Goal: Task Accomplishment & Management: Manage account settings

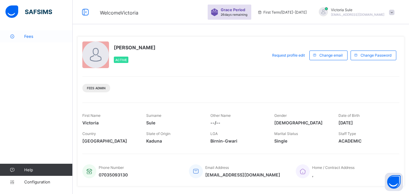
click at [28, 36] on span "Fees" at bounding box center [48, 36] width 48 height 5
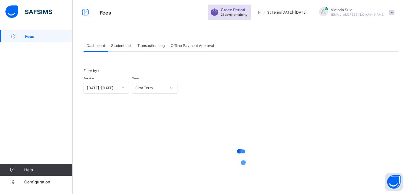
click at [117, 45] on span "Student List" at bounding box center [121, 45] width 20 height 5
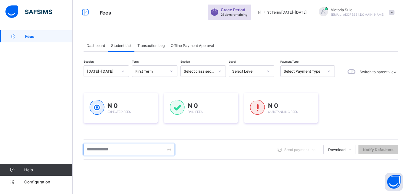
click at [139, 154] on input "text" at bounding box center [128, 149] width 91 height 11
click at [130, 152] on input "text" at bounding box center [128, 149] width 91 height 11
type input "******"
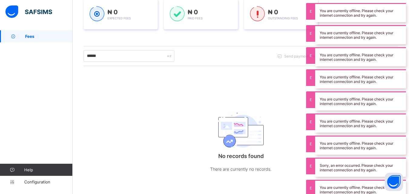
scroll to position [94, 0]
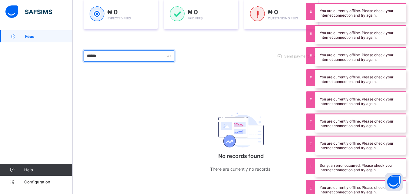
click at [108, 54] on input "******" at bounding box center [128, 55] width 91 height 11
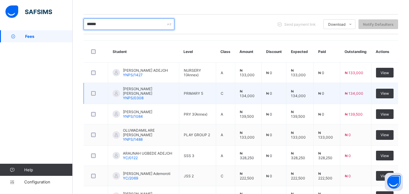
scroll to position [155, 0]
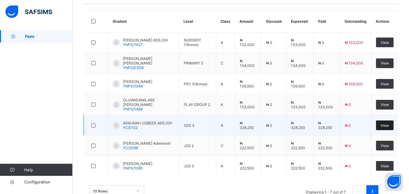
click at [389, 125] on span "View" at bounding box center [384, 125] width 8 height 5
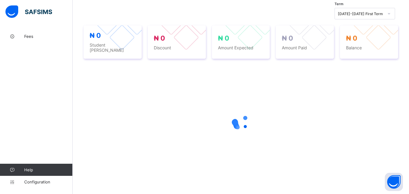
scroll to position [153, 0]
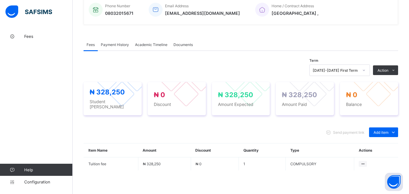
click at [118, 43] on span "Payment History" at bounding box center [115, 44] width 28 height 5
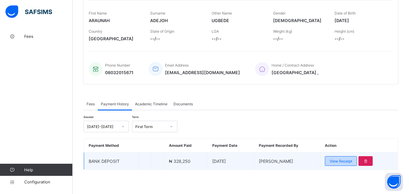
click at [343, 163] on div "View Receipt" at bounding box center [341, 161] width 32 height 10
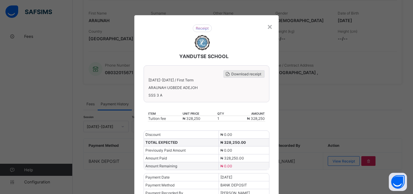
click at [247, 75] on span "Download receipt" at bounding box center [246, 74] width 30 height 5
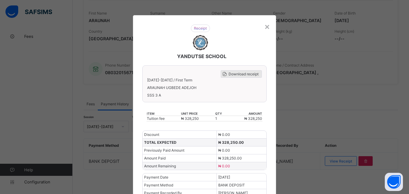
scroll to position [0, 0]
click at [266, 27] on div "×" at bounding box center [267, 26] width 6 height 10
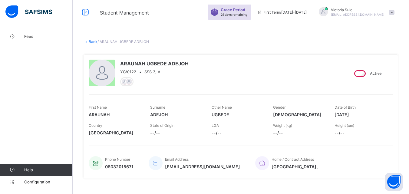
click at [92, 41] on link "Back" at bounding box center [93, 41] width 9 height 5
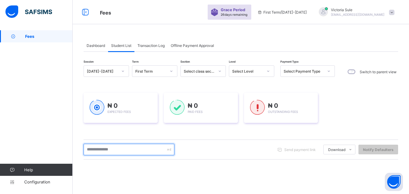
click at [126, 152] on input "text" at bounding box center [128, 149] width 91 height 11
type input "******"
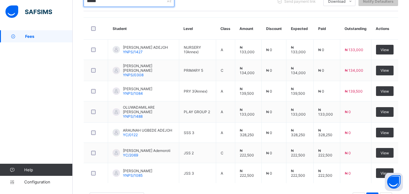
scroll to position [155, 0]
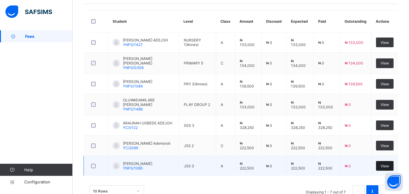
click at [389, 166] on span "View" at bounding box center [384, 166] width 8 height 5
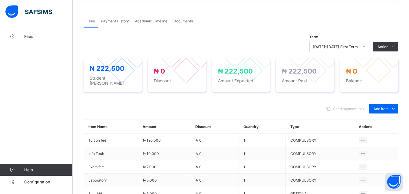
scroll to position [182, 0]
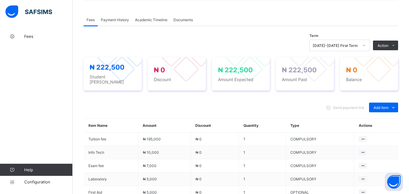
click at [113, 18] on span "Payment History" at bounding box center [115, 20] width 28 height 5
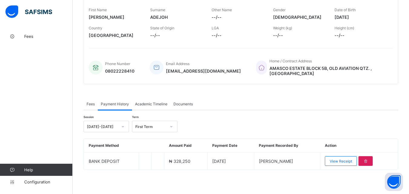
scroll to position [94, 0]
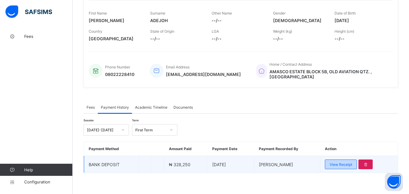
click at [338, 162] on span "View Receipt" at bounding box center [340, 164] width 22 height 5
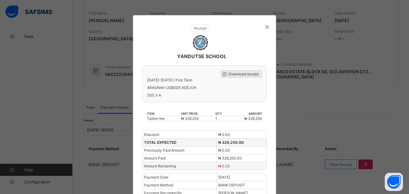
click at [238, 72] on span "Download receipt" at bounding box center [243, 74] width 30 height 5
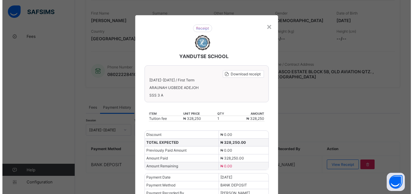
scroll to position [0, 0]
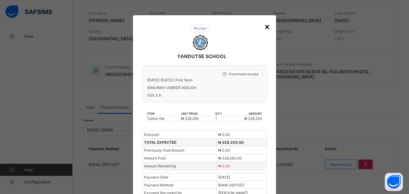
click at [264, 26] on div "×" at bounding box center [267, 26] width 6 height 10
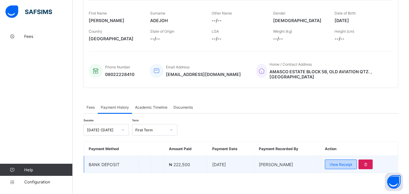
click at [338, 162] on span "View Receipt" at bounding box center [340, 164] width 22 height 5
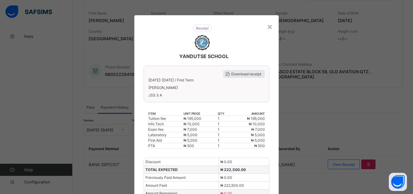
click at [252, 73] on span "Download receipt" at bounding box center [246, 74] width 30 height 5
click at [269, 26] on div "×" at bounding box center [270, 26] width 6 height 10
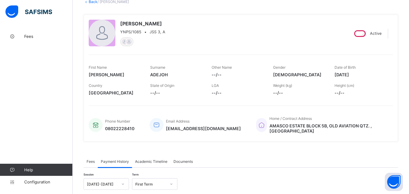
scroll to position [34, 0]
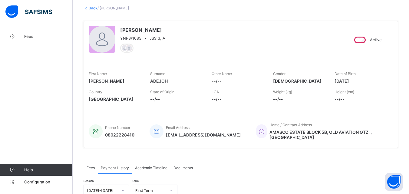
click at [93, 6] on link "Back" at bounding box center [93, 8] width 9 height 5
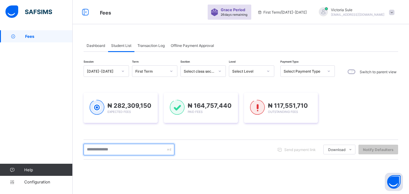
click at [106, 151] on input "text" at bounding box center [128, 149] width 91 height 11
type input "*****"
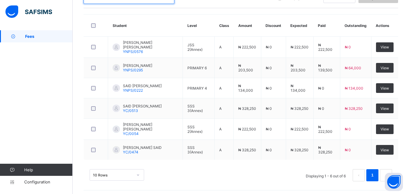
scroll to position [152, 0]
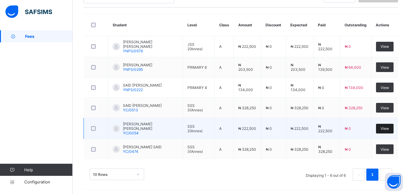
click at [385, 126] on span "View" at bounding box center [384, 128] width 8 height 5
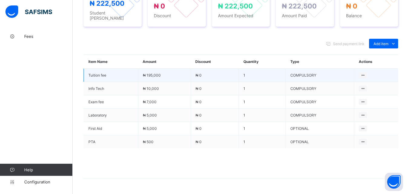
scroll to position [151, 0]
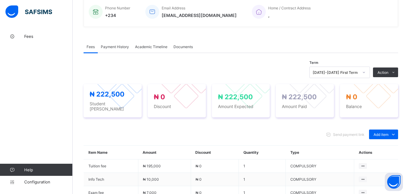
click at [118, 47] on span "Payment History" at bounding box center [115, 46] width 28 height 5
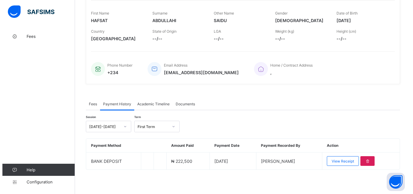
scroll to position [94, 0]
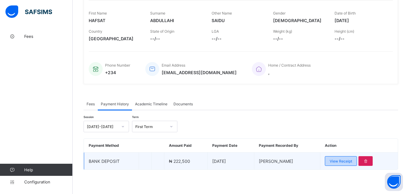
click at [336, 162] on span "View Receipt" at bounding box center [340, 161] width 22 height 5
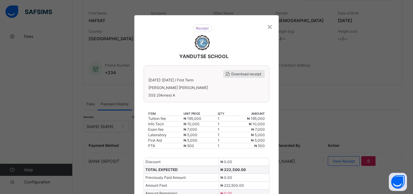
click at [238, 74] on span "Download receipt" at bounding box center [246, 74] width 30 height 5
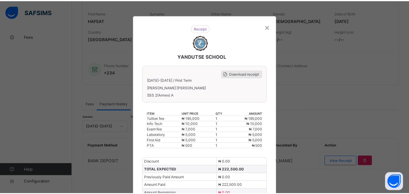
scroll to position [0, 0]
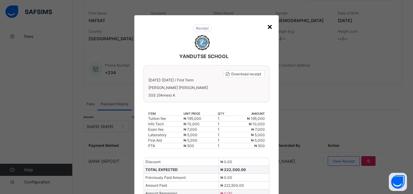
click at [267, 27] on div "×" at bounding box center [270, 26] width 6 height 10
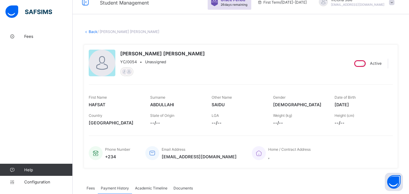
scroll to position [3, 0]
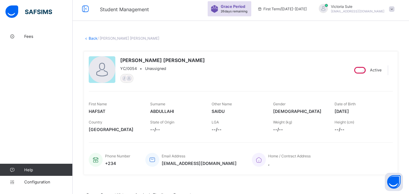
click at [94, 39] on link "Back" at bounding box center [93, 38] width 9 height 5
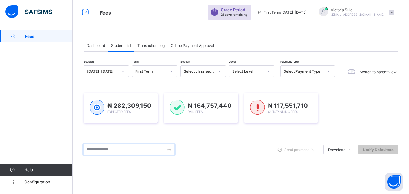
click at [118, 148] on input "text" at bounding box center [128, 149] width 91 height 11
type input "*******"
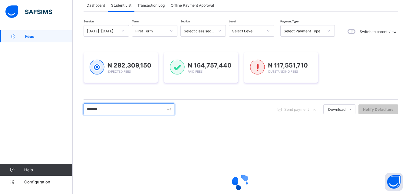
scroll to position [91, 0]
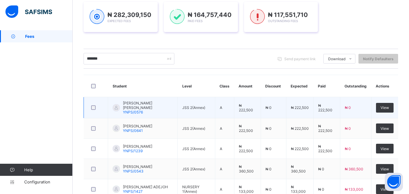
click at [157, 107] on div "[PERSON_NAME] [PERSON_NAME] YNPS/0576" at bounding box center [148, 108] width 50 height 14
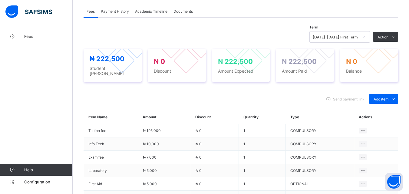
scroll to position [121, 0]
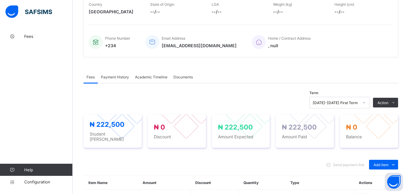
click at [118, 76] on span "Payment History" at bounding box center [115, 77] width 28 height 5
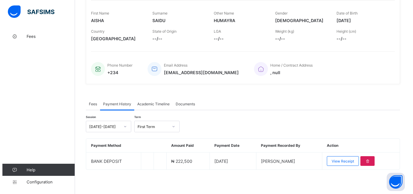
scroll to position [94, 0]
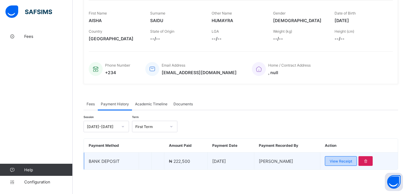
click at [340, 162] on span "View Receipt" at bounding box center [340, 161] width 22 height 5
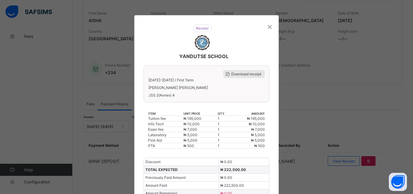
click at [247, 74] on span "Download receipt" at bounding box center [246, 74] width 30 height 5
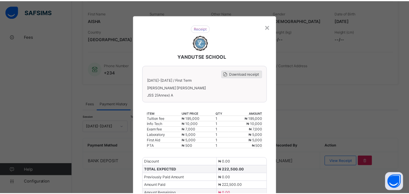
scroll to position [0, 0]
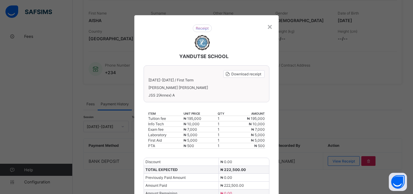
click at [270, 24] on div "×" at bounding box center [270, 26] width 6 height 10
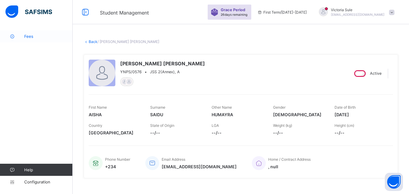
click at [28, 36] on span "Fees" at bounding box center [48, 36] width 48 height 5
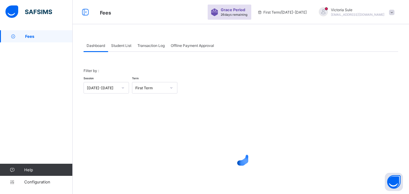
click at [126, 47] on span "Student List" at bounding box center [121, 45] width 20 height 5
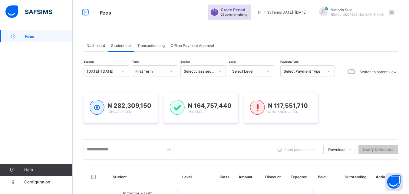
scroll to position [121, 0]
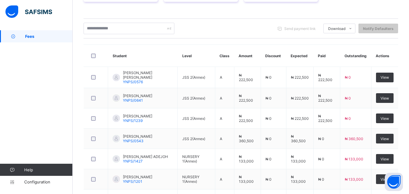
click at [100, 117] on div at bounding box center [96, 118] width 12 height 5
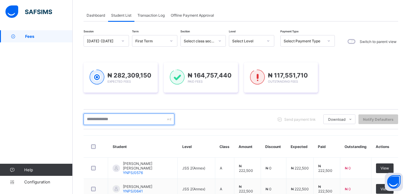
click at [121, 120] on input "text" at bounding box center [128, 118] width 91 height 11
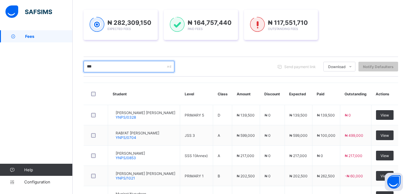
scroll to position [83, 0]
drag, startPoint x: 107, startPoint y: 67, endPoint x: 61, endPoint y: 72, distance: 46.8
click at [61, 72] on div "Fees Grace Period 26 days remaining First Term / [DATE]-[DATE] [PERSON_NAME] [E…" at bounding box center [204, 130] width 409 height 427
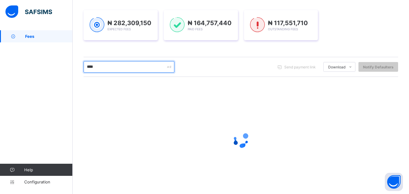
type input "****"
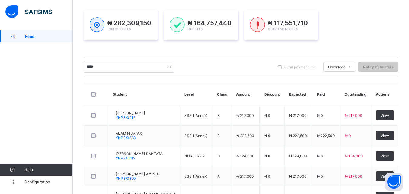
click at [228, 67] on div "**** Send payment link Download Students Payment Students Payment Status Studen…" at bounding box center [240, 66] width 314 height 11
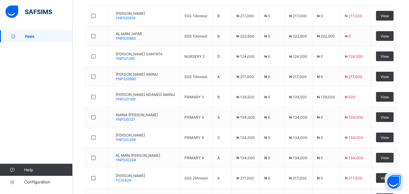
scroll to position [82, 0]
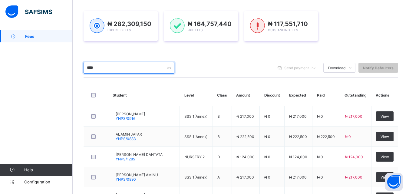
drag, startPoint x: 103, startPoint y: 64, endPoint x: 55, endPoint y: 77, distance: 49.2
click at [55, 77] on div "Fees Grace Period 26 days remaining First Term / [DATE]-[DATE] [PERSON_NAME] [E…" at bounding box center [204, 131] width 409 height 427
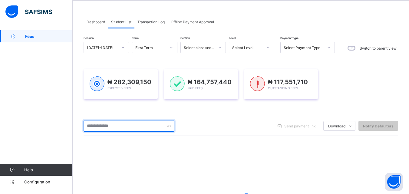
scroll to position [0, 0]
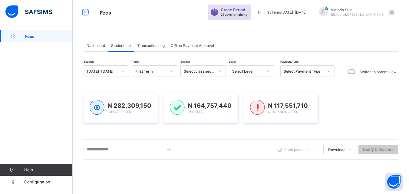
click at [270, 69] on icon at bounding box center [268, 71] width 4 height 6
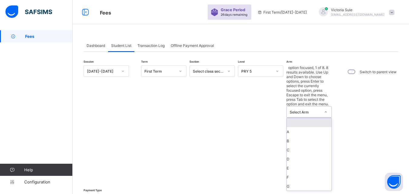
click at [298, 110] on div "Select Arm" at bounding box center [305, 112] width 31 height 5
click at [297, 127] on div "A" at bounding box center [308, 131] width 45 height 9
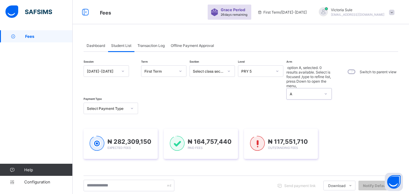
scroll to position [91, 0]
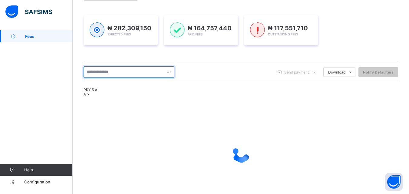
click at [115, 73] on input "text" at bounding box center [128, 71] width 91 height 11
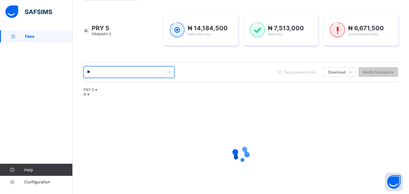
type input "****"
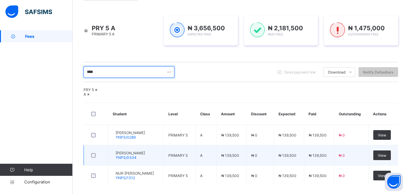
scroll to position [131, 0]
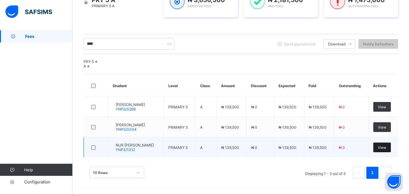
click at [386, 146] on span "View" at bounding box center [382, 147] width 8 height 5
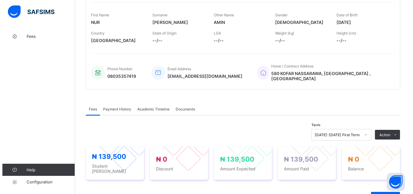
scroll to position [91, 0]
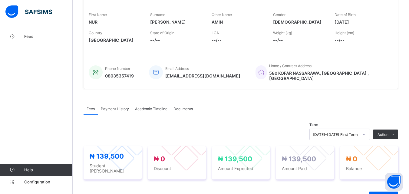
click at [122, 104] on div "Payment History" at bounding box center [115, 109] width 34 height 12
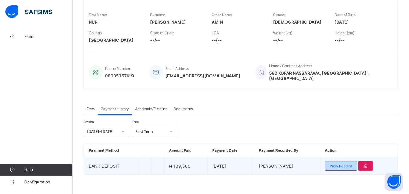
click at [342, 167] on div "View Receipt" at bounding box center [341, 166] width 32 height 10
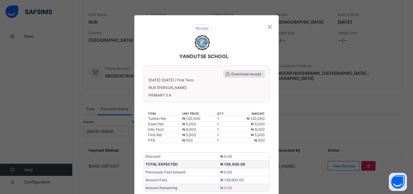
click at [252, 75] on span "Download receipt" at bounding box center [246, 74] width 30 height 5
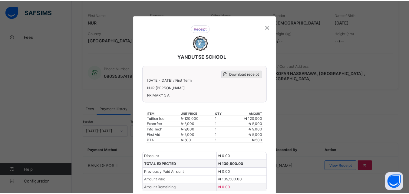
scroll to position [0, 0]
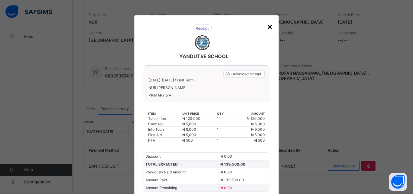
click at [271, 28] on div "×" at bounding box center [270, 26] width 6 height 10
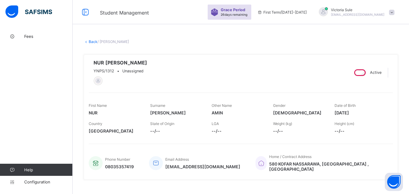
click at [92, 39] on link "Back" at bounding box center [93, 41] width 9 height 5
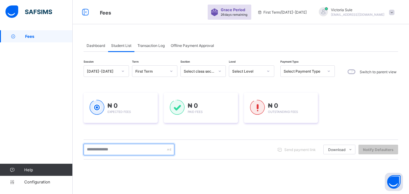
click at [124, 152] on input "text" at bounding box center [128, 149] width 91 height 11
type input "*****"
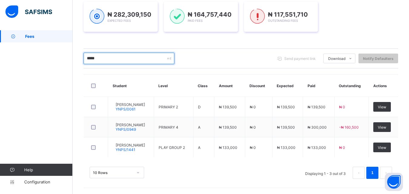
scroll to position [91, 0]
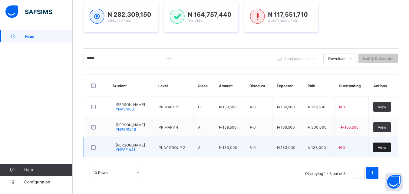
click at [386, 146] on span "View" at bounding box center [382, 147] width 8 height 5
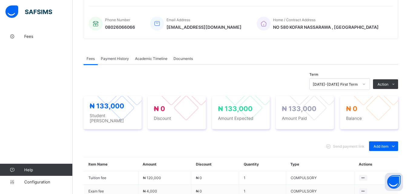
scroll to position [151, 0]
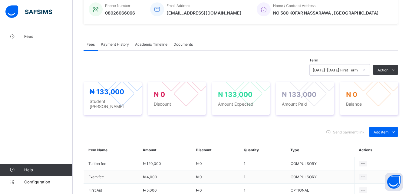
click at [116, 46] on span "Payment History" at bounding box center [115, 44] width 28 height 5
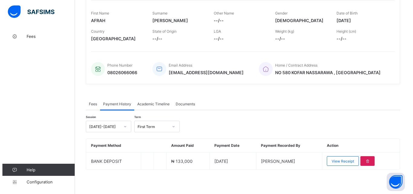
scroll to position [94, 0]
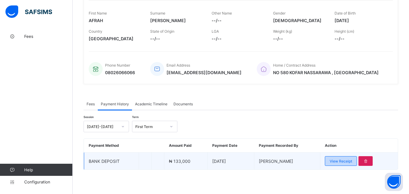
click at [335, 159] on span "View Receipt" at bounding box center [340, 161] width 22 height 5
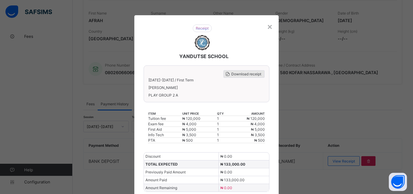
click at [247, 72] on span "Download receipt" at bounding box center [246, 74] width 30 height 5
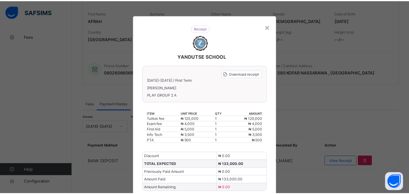
scroll to position [0, 0]
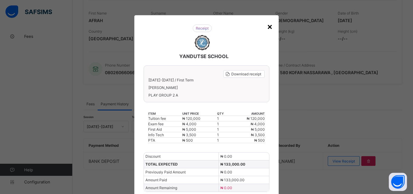
click at [269, 27] on div "×" at bounding box center [270, 26] width 6 height 10
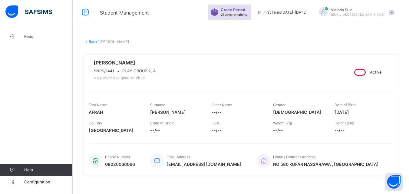
click at [91, 41] on link "Back" at bounding box center [93, 41] width 9 height 5
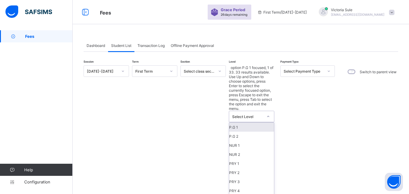
click at [270, 112] on div at bounding box center [268, 117] width 10 height 10
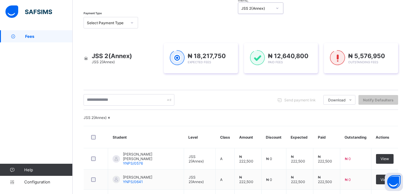
scroll to position [32, 0]
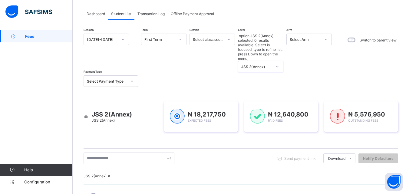
click at [306, 41] on div "Select Arm" at bounding box center [302, 39] width 33 height 8
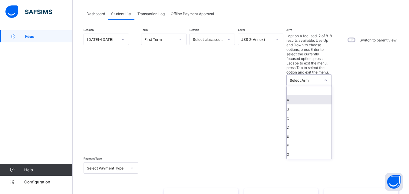
click at [303, 95] on div "A" at bounding box center [308, 99] width 45 height 9
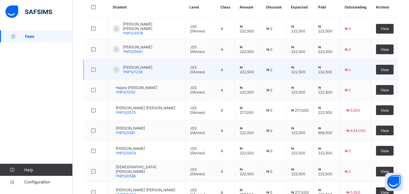
scroll to position [274, 0]
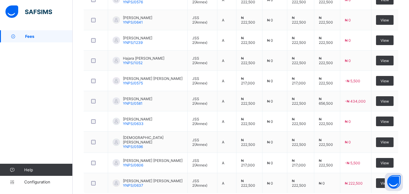
scroll to position [244, 0]
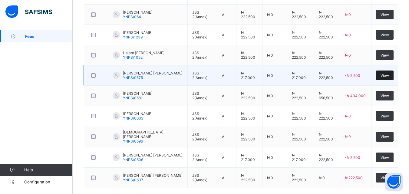
click at [386, 77] on span "View" at bounding box center [384, 75] width 8 height 5
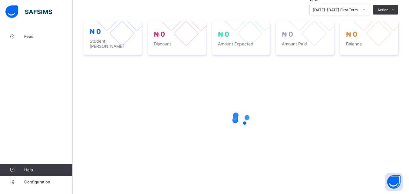
scroll to position [231, 0]
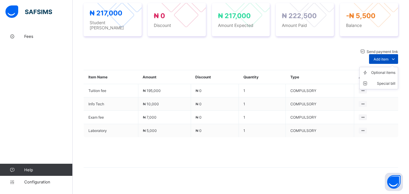
click at [388, 57] on span "Add item" at bounding box center [380, 59] width 15 height 5
click at [385, 70] on div "Optional items" at bounding box center [383, 73] width 24 height 6
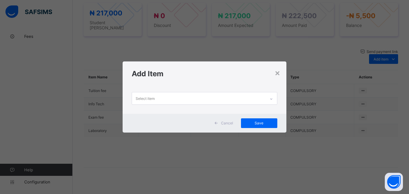
click at [281, 96] on div "Select item" at bounding box center [204, 100] width 163 height 28
click at [273, 96] on div at bounding box center [271, 99] width 10 height 10
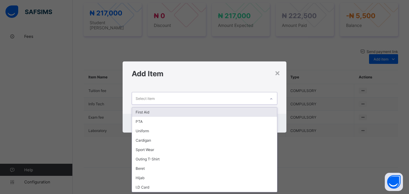
click at [235, 112] on div "First Aid" at bounding box center [204, 111] width 145 height 9
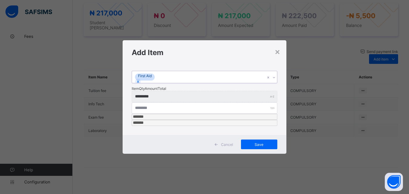
click at [237, 83] on div "First Aid" at bounding box center [198, 77] width 133 height 12
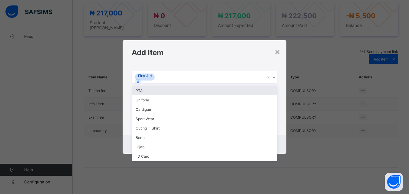
click at [234, 95] on div "PTA" at bounding box center [204, 90] width 145 height 9
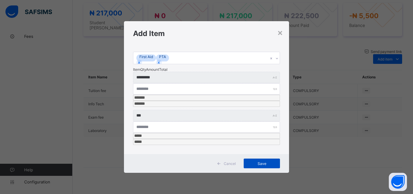
click at [250, 161] on span "Save" at bounding box center [261, 163] width 27 height 5
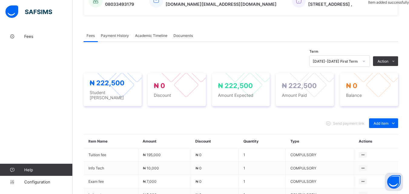
scroll to position [140, 0]
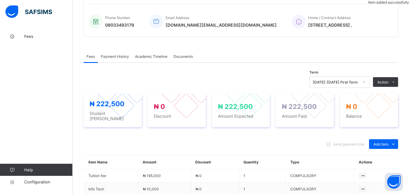
click at [118, 58] on span "Payment History" at bounding box center [115, 56] width 28 height 5
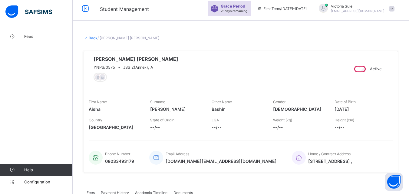
scroll to position [3, 0]
click at [93, 39] on link "Back" at bounding box center [93, 38] width 9 height 5
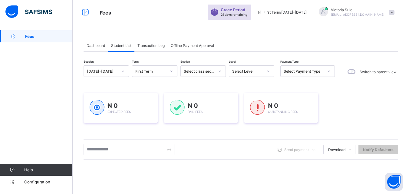
click at [250, 68] on div "Select Level" at bounding box center [245, 71] width 33 height 8
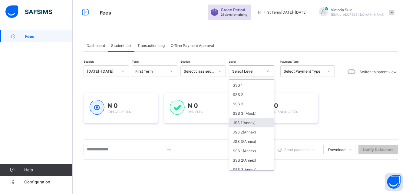
scroll to position [151, 0]
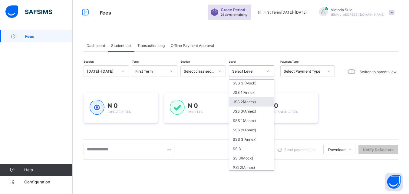
click at [250, 100] on div "JSS 2(Annex)" at bounding box center [251, 101] width 45 height 9
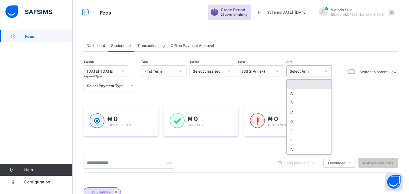
click at [306, 70] on div "Select Arm" at bounding box center [305, 71] width 31 height 5
click at [302, 95] on div "A" at bounding box center [308, 93] width 45 height 9
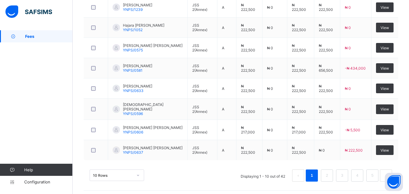
scroll to position [272, 0]
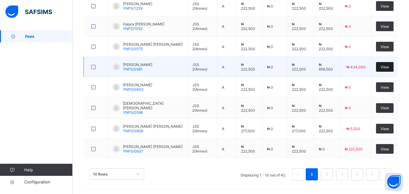
click at [388, 64] on div "View" at bounding box center [385, 67] width 18 height 10
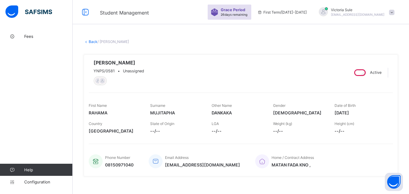
click at [91, 41] on link "Back" at bounding box center [93, 41] width 9 height 5
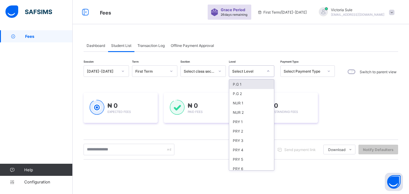
click at [255, 68] on div "Select Level" at bounding box center [245, 71] width 33 height 8
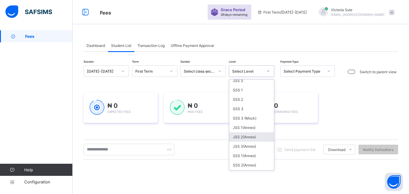
scroll to position [121, 0]
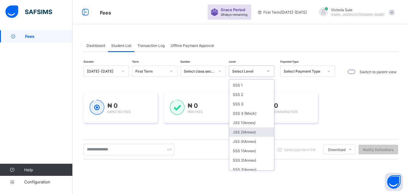
click at [247, 133] on div "JSS 2(Annex)" at bounding box center [251, 131] width 45 height 9
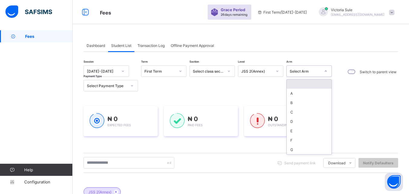
click at [308, 69] on div "Select Arm" at bounding box center [305, 71] width 31 height 5
click at [302, 93] on div "A" at bounding box center [308, 93] width 45 height 9
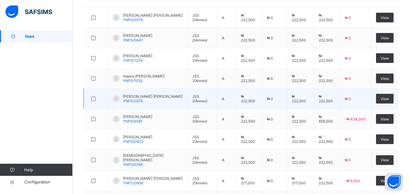
scroll to position [274, 0]
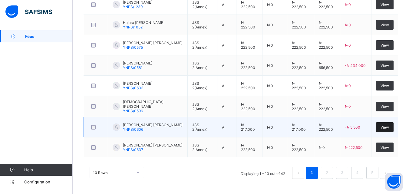
click at [387, 128] on span "View" at bounding box center [384, 127] width 8 height 5
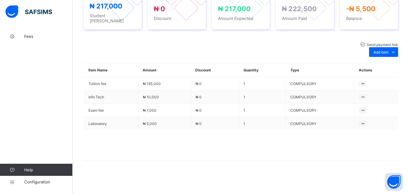
scroll to position [231, 0]
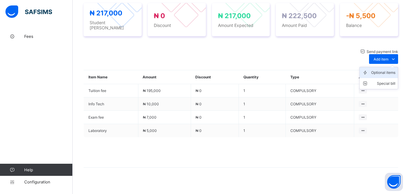
click at [387, 70] on div "Optional items" at bounding box center [383, 73] width 24 height 6
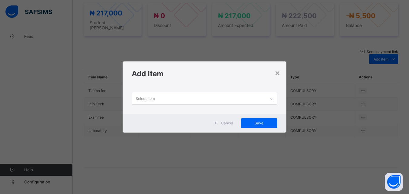
click at [273, 98] on icon at bounding box center [271, 99] width 4 height 6
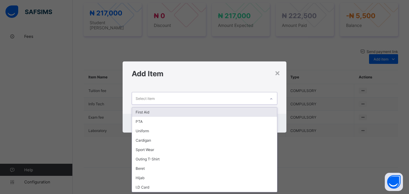
click at [231, 110] on div "First Aid" at bounding box center [204, 111] width 145 height 9
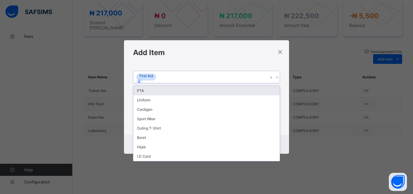
click at [234, 83] on div "First Aid" at bounding box center [200, 77] width 135 height 12
click at [234, 95] on div "PTA" at bounding box center [206, 90] width 146 height 9
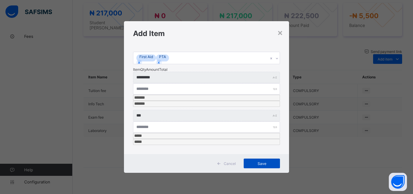
click at [255, 161] on span "Save" at bounding box center [261, 163] width 27 height 5
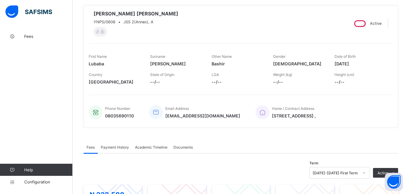
scroll to position [0, 0]
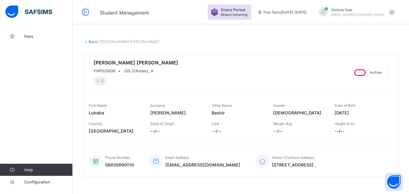
click at [91, 41] on link "Back" at bounding box center [93, 41] width 9 height 5
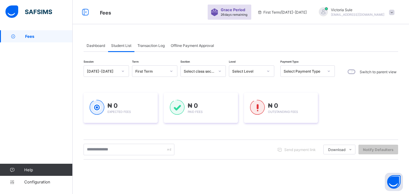
click at [246, 70] on div "Select Level" at bounding box center [247, 71] width 31 height 5
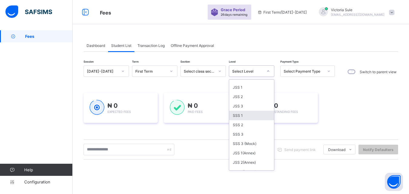
scroll to position [121, 0]
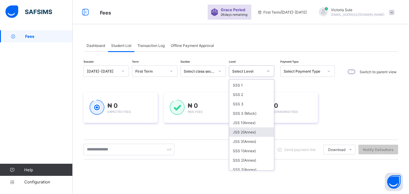
click at [240, 130] on div "JSS 2(Annex)" at bounding box center [251, 131] width 45 height 9
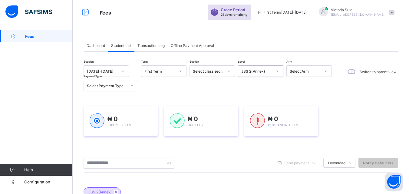
click at [293, 70] on div "Select Arm" at bounding box center [305, 71] width 31 height 5
click at [293, 96] on div "A" at bounding box center [308, 93] width 45 height 9
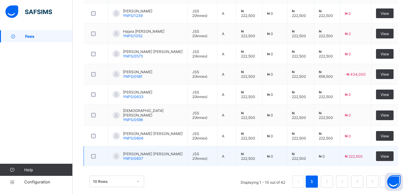
scroll to position [274, 0]
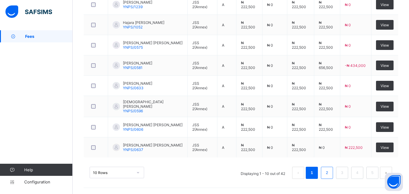
click at [329, 171] on link "2" at bounding box center [327, 173] width 6 height 8
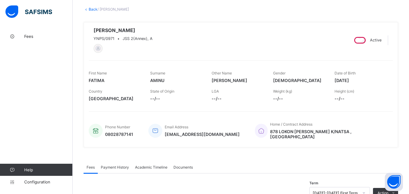
scroll to position [30, 0]
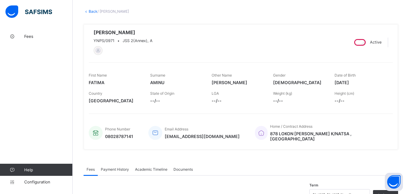
click at [92, 11] on link "Back" at bounding box center [93, 11] width 9 height 5
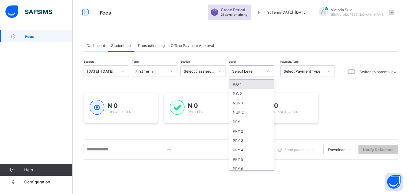
click at [259, 74] on div "Select Level" at bounding box center [245, 71] width 33 height 8
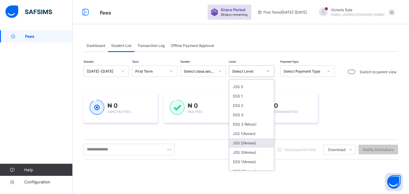
scroll to position [121, 0]
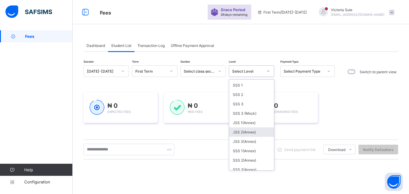
click at [253, 132] on div "JSS 2(Annex)" at bounding box center [251, 131] width 45 height 9
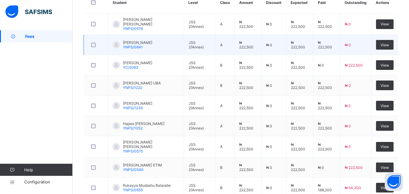
scroll to position [274, 0]
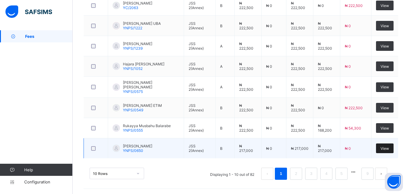
click at [393, 149] on div "View" at bounding box center [385, 148] width 18 height 10
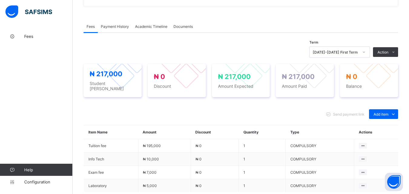
scroll to position [182, 0]
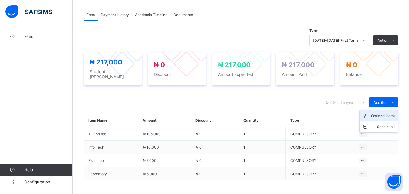
click at [386, 116] on div "Optional items" at bounding box center [383, 116] width 24 height 6
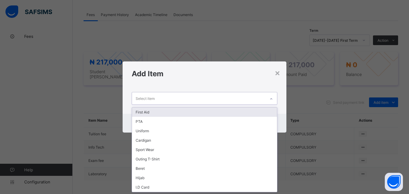
click at [276, 98] on div at bounding box center [271, 99] width 10 height 10
click at [260, 110] on div "First Aid" at bounding box center [204, 111] width 145 height 9
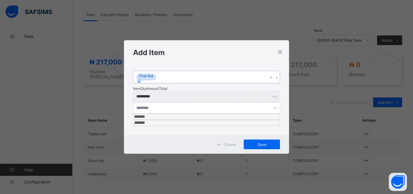
click at [246, 83] on div "First Aid" at bounding box center [200, 77] width 135 height 12
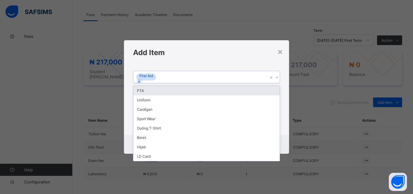
click at [241, 95] on div "PTA" at bounding box center [206, 90] width 146 height 9
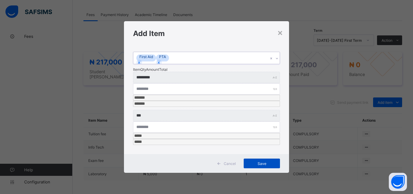
click at [254, 161] on span "Save" at bounding box center [261, 163] width 27 height 5
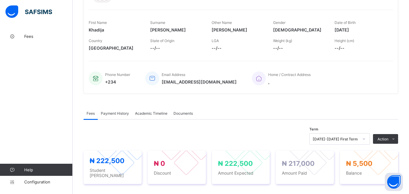
scroll to position [91, 0]
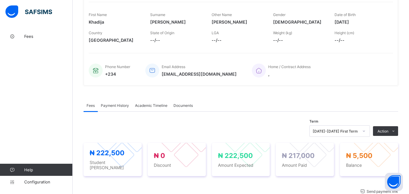
click at [118, 108] on span "Payment History" at bounding box center [115, 105] width 28 height 5
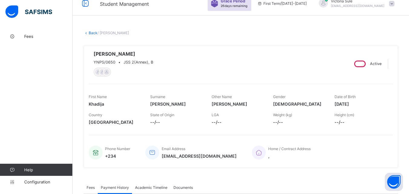
scroll to position [0, 0]
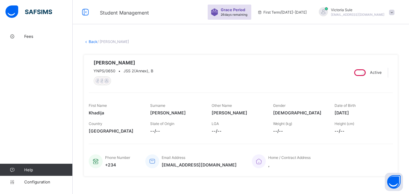
click at [94, 42] on link "Back" at bounding box center [93, 41] width 9 height 5
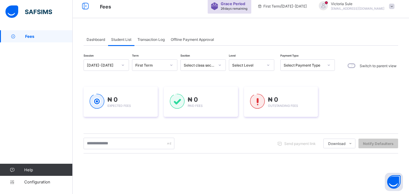
scroll to position [4, 0]
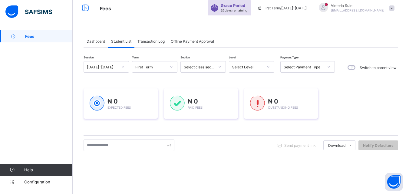
click at [263, 66] on div at bounding box center [268, 67] width 10 height 10
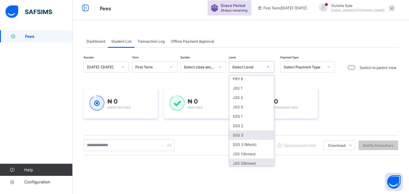
scroll to position [121, 0]
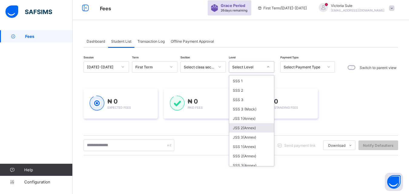
click at [256, 127] on div "JSS 2(Annex)" at bounding box center [251, 127] width 45 height 9
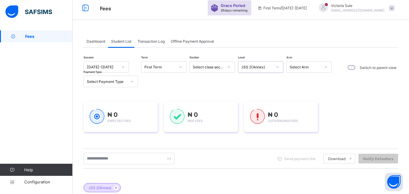
click at [307, 69] on div "Select Arm" at bounding box center [305, 67] width 31 height 5
click at [300, 90] on div "A" at bounding box center [308, 88] width 45 height 9
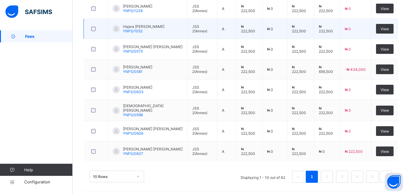
scroll to position [274, 0]
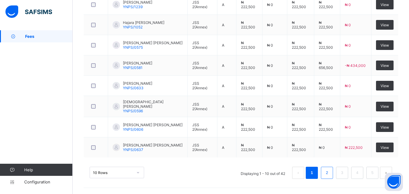
click at [333, 173] on li "2" at bounding box center [327, 173] width 12 height 12
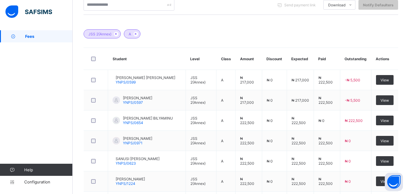
scroll to position [152, 0]
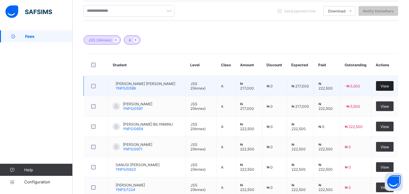
click at [388, 88] on span "View" at bounding box center [384, 86] width 8 height 5
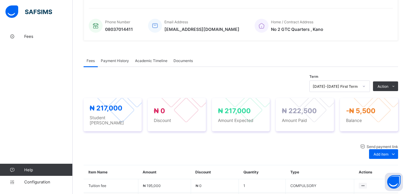
scroll to position [152, 0]
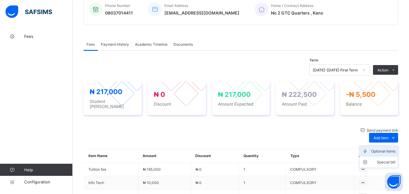
click at [382, 148] on div "Optional items" at bounding box center [383, 151] width 24 height 6
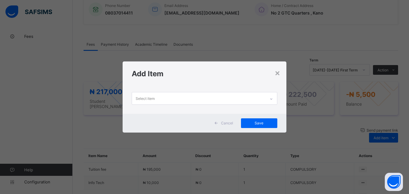
click at [272, 97] on icon at bounding box center [271, 99] width 4 height 6
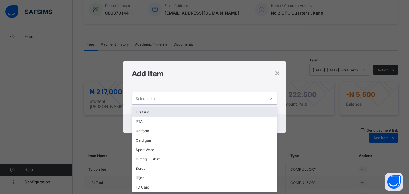
click at [261, 114] on div "First Aid" at bounding box center [204, 111] width 145 height 9
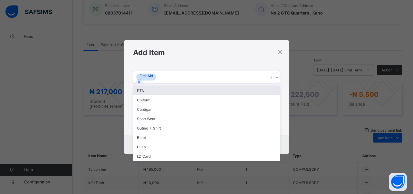
click at [249, 83] on div "First Aid" at bounding box center [200, 77] width 135 height 12
click at [248, 95] on div "PTA" at bounding box center [206, 90] width 146 height 9
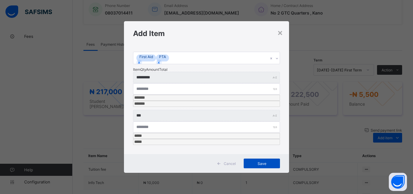
click at [259, 161] on span "Save" at bounding box center [261, 163] width 27 height 5
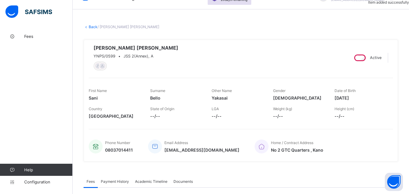
scroll to position [0, 0]
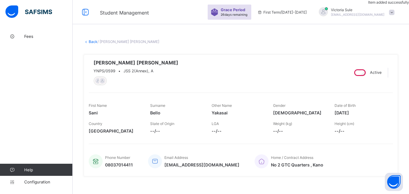
click at [93, 42] on link "Back" at bounding box center [93, 41] width 9 height 5
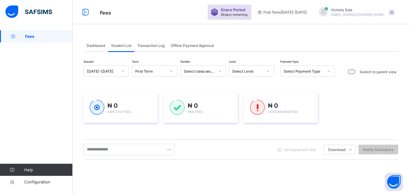
click at [249, 71] on div "Select Level" at bounding box center [247, 71] width 31 height 5
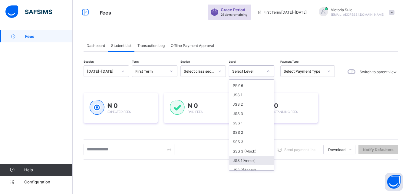
scroll to position [91, 0]
click at [239, 150] on div "JSS 1(Annex)" at bounding box center [251, 152] width 45 height 9
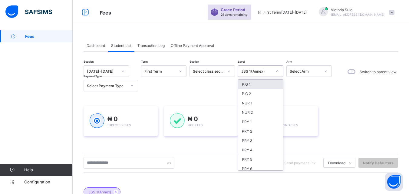
click at [263, 73] on div "JSS 1(Annex)" at bounding box center [256, 71] width 31 height 5
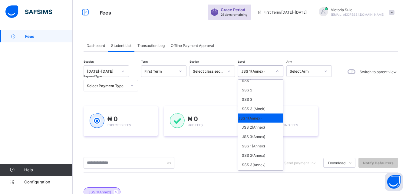
scroll to position [151, 0]
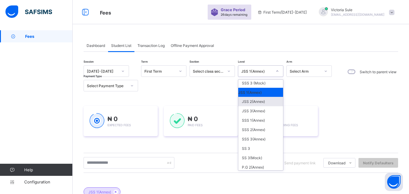
click at [267, 103] on div "JSS 2(Annex)" at bounding box center [260, 101] width 45 height 9
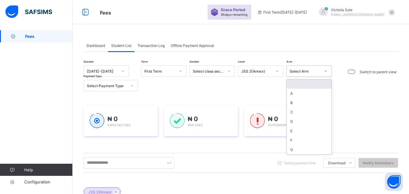
click at [299, 75] on div "Select Arm" at bounding box center [302, 71] width 33 height 8
click at [298, 95] on div "A" at bounding box center [308, 93] width 45 height 9
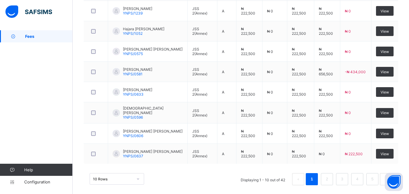
scroll to position [274, 0]
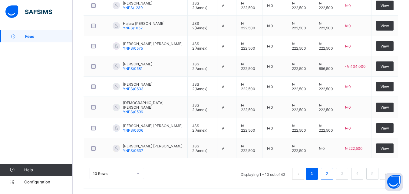
click at [333, 175] on li "2" at bounding box center [327, 174] width 12 height 12
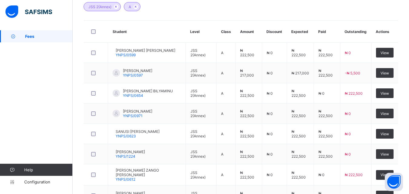
scroll to position [182, 0]
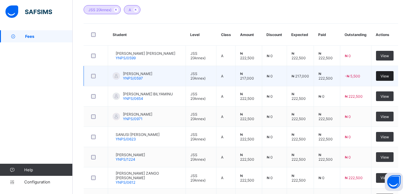
click at [389, 76] on span "View" at bounding box center [384, 76] width 8 height 5
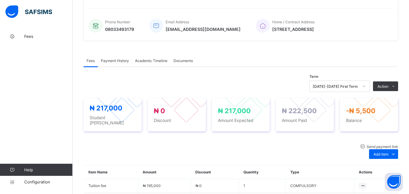
scroll to position [182, 0]
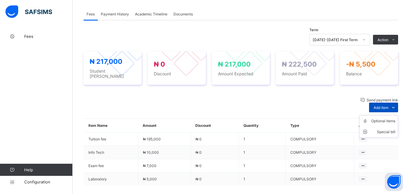
click at [379, 105] on span "Add item" at bounding box center [380, 107] width 15 height 5
click at [382, 118] on div "Optional items" at bounding box center [383, 121] width 24 height 6
click at [0, 0] on icon at bounding box center [0, 0] width 0 height 0
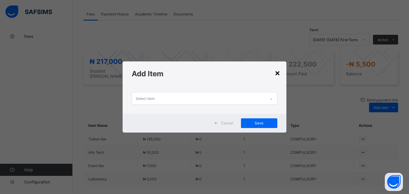
click at [277, 73] on div "×" at bounding box center [277, 72] width 6 height 10
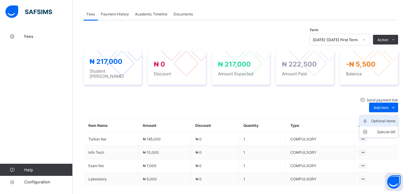
click at [391, 118] on div "Optional items" at bounding box center [383, 121] width 24 height 6
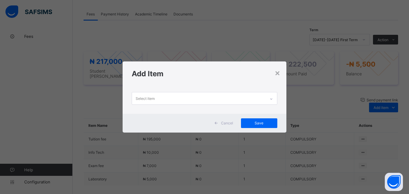
click at [270, 96] on icon at bounding box center [271, 99] width 4 height 6
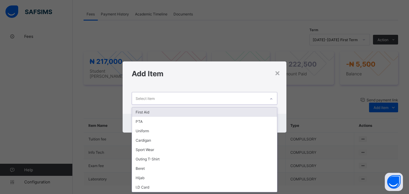
click at [264, 109] on div "First Aid" at bounding box center [204, 111] width 145 height 9
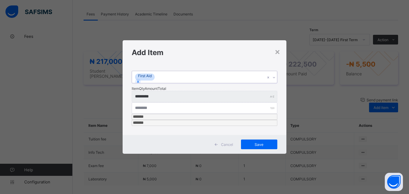
click at [246, 83] on div "First Aid" at bounding box center [198, 77] width 133 height 12
click at [213, 83] on div "First Aid" at bounding box center [198, 77] width 133 height 12
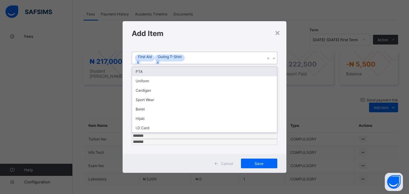
click at [188, 76] on div "PTA" at bounding box center [204, 71] width 145 height 9
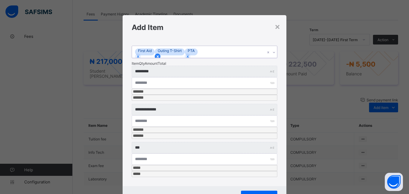
click at [159, 57] on icon at bounding box center [158, 56] width 2 height 2
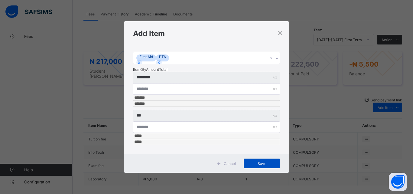
click at [263, 161] on span "Save" at bounding box center [261, 163] width 27 height 5
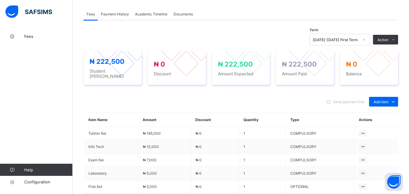
scroll to position [0, 0]
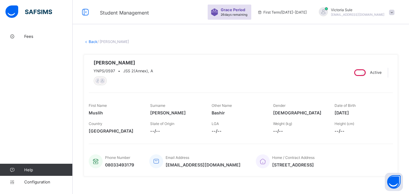
click at [93, 43] on link "Back" at bounding box center [93, 41] width 9 height 5
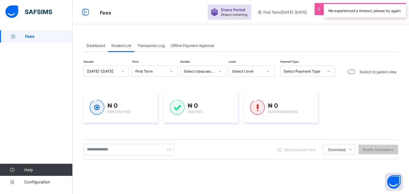
click at [250, 71] on div "Select Level" at bounding box center [247, 71] width 31 height 5
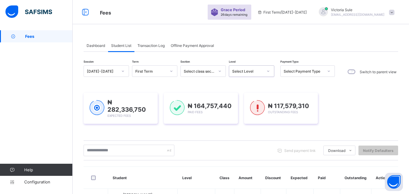
click at [256, 72] on div "Select Level" at bounding box center [247, 71] width 31 height 5
click at [258, 66] on div "Select Level" at bounding box center [251, 70] width 45 height 11
click at [252, 69] on div "Select Level" at bounding box center [247, 71] width 31 height 5
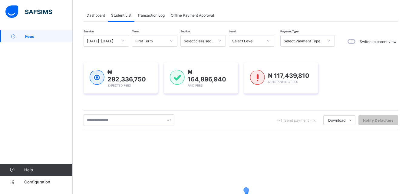
click at [257, 37] on div "Select Level" at bounding box center [245, 41] width 33 height 8
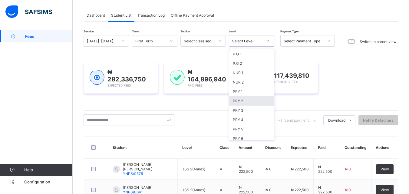
scroll to position [151, 0]
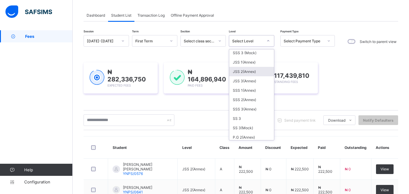
click at [256, 70] on div "JSS 2(Annex)" at bounding box center [251, 71] width 45 height 9
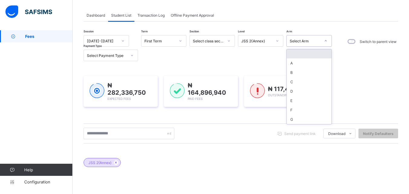
click at [298, 39] on div "Select Arm" at bounding box center [305, 41] width 31 height 5
click at [296, 62] on div "A" at bounding box center [308, 62] width 45 height 9
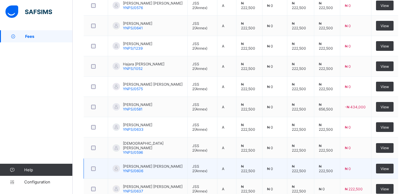
scroll to position [274, 0]
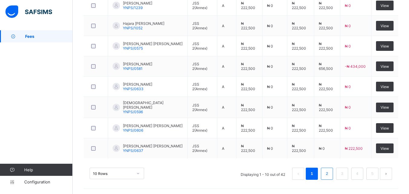
click at [329, 174] on link "2" at bounding box center [327, 174] width 6 height 8
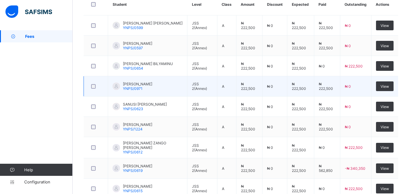
scroll to position [273, 0]
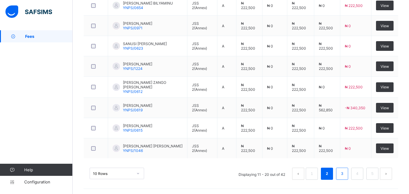
click at [343, 172] on li "3" at bounding box center [342, 174] width 12 height 12
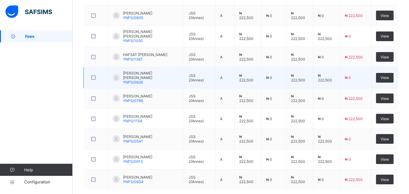
scroll to position [274, 0]
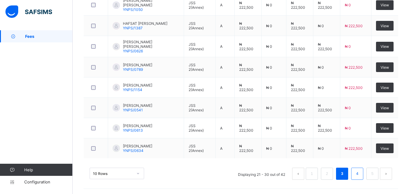
click at [363, 177] on li "4" at bounding box center [357, 174] width 12 height 12
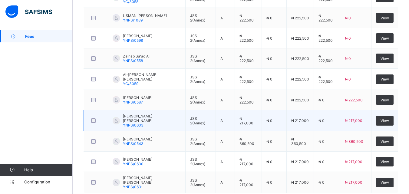
scroll to position [244, 0]
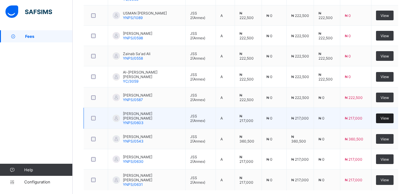
click at [386, 116] on span "View" at bounding box center [384, 118] width 8 height 5
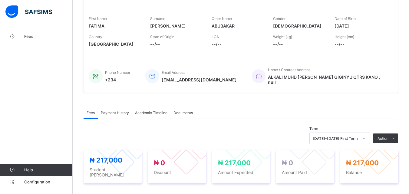
scroll to position [210, 0]
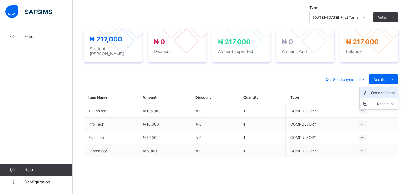
click at [384, 90] on div "Optional items" at bounding box center [383, 93] width 24 height 6
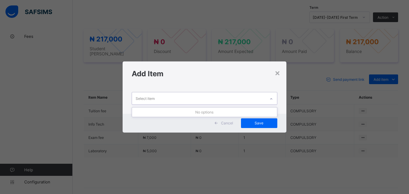
click at [268, 97] on div at bounding box center [271, 99] width 10 height 10
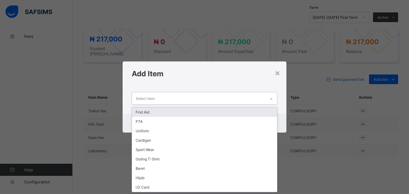
click at [205, 108] on div "First Aid" at bounding box center [204, 111] width 145 height 9
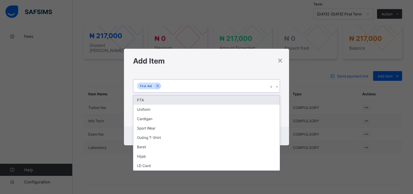
click at [205, 85] on div "First Aid" at bounding box center [200, 86] width 135 height 13
click at [204, 96] on div "PTA" at bounding box center [206, 99] width 146 height 9
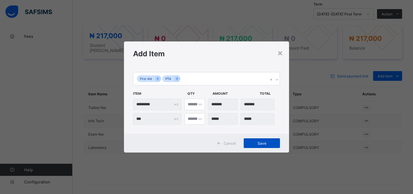
click at [255, 143] on span "Save" at bounding box center [261, 143] width 27 height 5
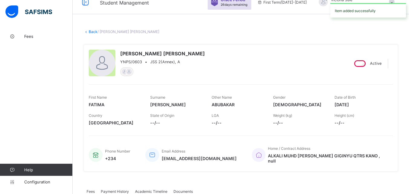
scroll to position [0, 0]
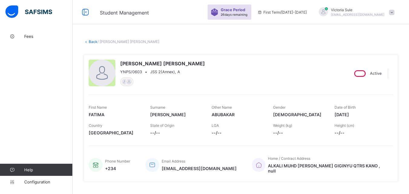
click at [93, 42] on link "Back" at bounding box center [93, 41] width 9 height 5
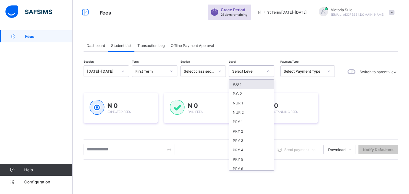
click at [251, 74] on div "Select Level" at bounding box center [245, 71] width 33 height 8
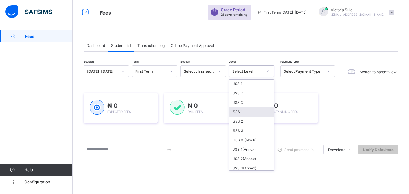
scroll to position [121, 0]
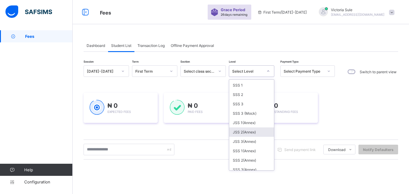
click at [247, 134] on div "JSS 2(Annex)" at bounding box center [251, 131] width 45 height 9
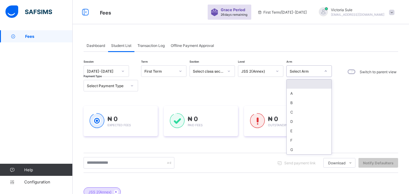
click at [312, 69] on div "Select Arm" at bounding box center [305, 71] width 31 height 5
click at [304, 89] on div "A" at bounding box center [308, 93] width 45 height 9
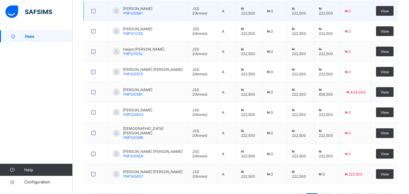
scroll to position [274, 0]
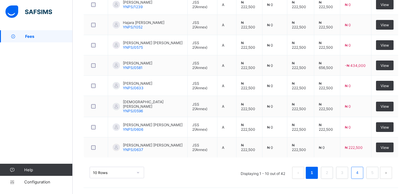
click at [360, 175] on link "4" at bounding box center [357, 173] width 6 height 8
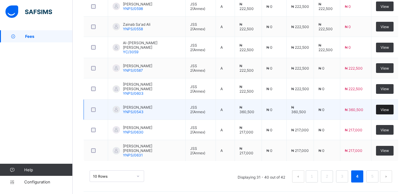
click at [389, 107] on span "View" at bounding box center [384, 109] width 8 height 5
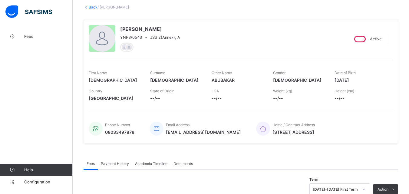
scroll to position [28, 0]
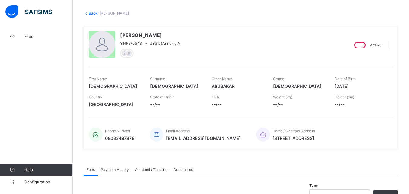
click at [91, 14] on link "Back" at bounding box center [93, 13] width 9 height 5
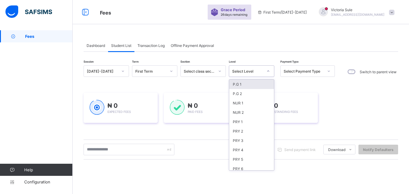
click at [263, 72] on div at bounding box center [267, 71] width 11 height 11
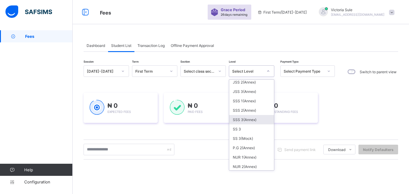
scroll to position [128, 0]
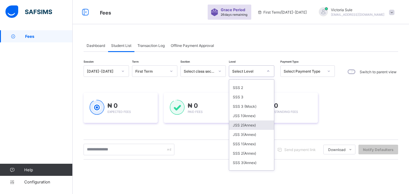
click at [251, 126] on div "JSS 2(Annex)" at bounding box center [251, 124] width 45 height 9
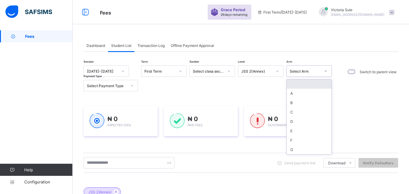
click at [321, 69] on div at bounding box center [325, 71] width 10 height 10
click at [317, 93] on div "A" at bounding box center [308, 93] width 45 height 9
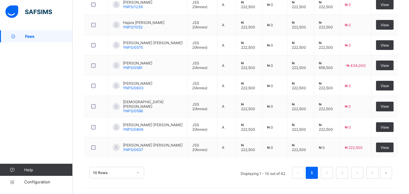
scroll to position [289, 0]
click at [138, 171] on div "10 Rows" at bounding box center [117, 172] width 54 height 11
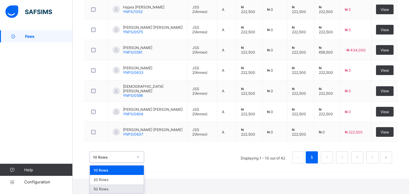
click at [127, 189] on div "50 Rows" at bounding box center [117, 188] width 54 height 9
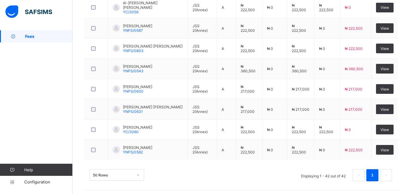
scroll to position [924, 0]
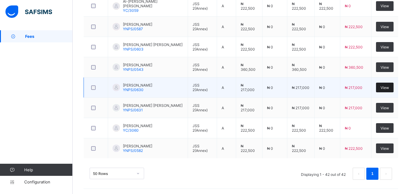
click at [389, 88] on span "View" at bounding box center [384, 87] width 8 height 5
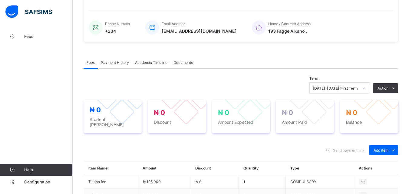
scroll to position [231, 0]
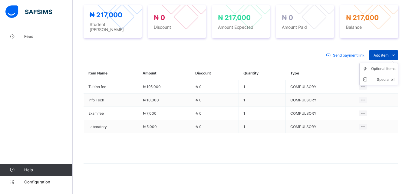
click at [394, 50] on span at bounding box center [393, 55] width 10 height 10
click at [387, 67] on div "Optional items" at bounding box center [383, 69] width 24 height 6
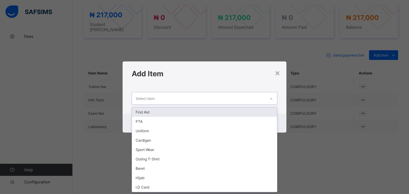
click at [260, 100] on div "Select item" at bounding box center [198, 98] width 133 height 12
click at [257, 112] on div "First Aid" at bounding box center [204, 111] width 145 height 9
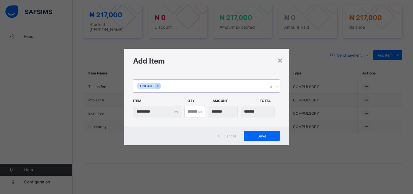
click at [244, 87] on div "First Aid" at bounding box center [200, 86] width 135 height 13
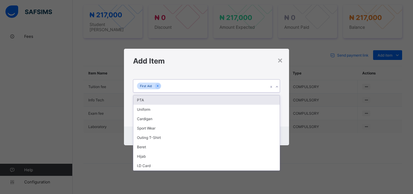
click at [239, 100] on div "PTA" at bounding box center [206, 99] width 146 height 9
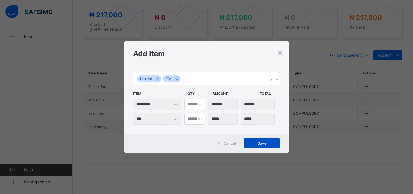
click at [253, 143] on span "Save" at bounding box center [261, 143] width 27 height 5
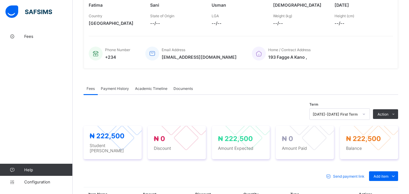
scroll to position [0, 0]
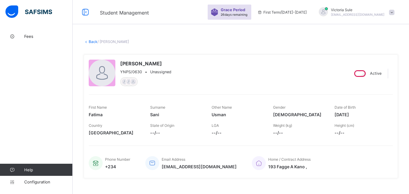
click at [92, 41] on link "Back" at bounding box center [93, 41] width 9 height 5
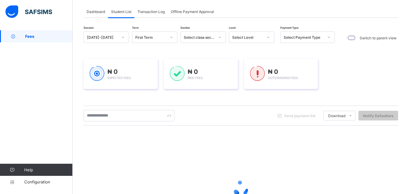
scroll to position [4, 0]
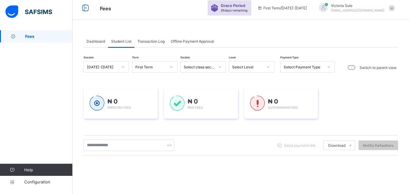
click at [250, 65] on div "Select Level" at bounding box center [247, 67] width 31 height 5
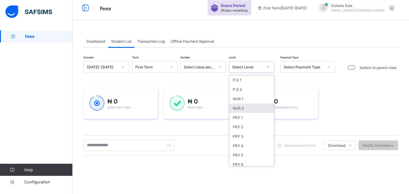
scroll to position [121, 0]
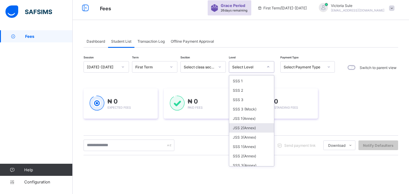
click at [254, 129] on div "JSS 2(Annex)" at bounding box center [251, 127] width 45 height 9
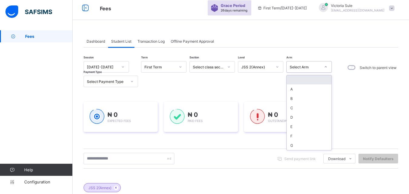
click at [316, 68] on div "Select Arm" at bounding box center [305, 67] width 31 height 5
click at [303, 91] on div "A" at bounding box center [308, 88] width 45 height 9
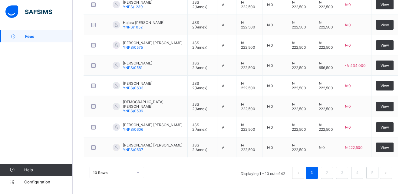
scroll to position [289, 0]
click at [135, 171] on div "10 Rows" at bounding box center [117, 172] width 54 height 11
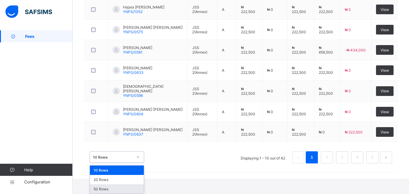
click at [131, 187] on div "50 Rows" at bounding box center [117, 188] width 54 height 9
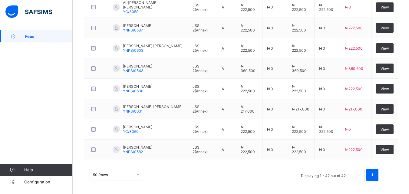
scroll to position [924, 0]
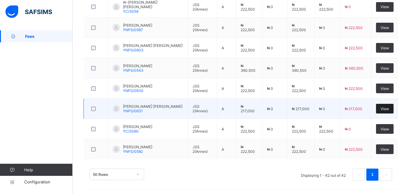
click at [393, 106] on div "View" at bounding box center [385, 109] width 18 height 10
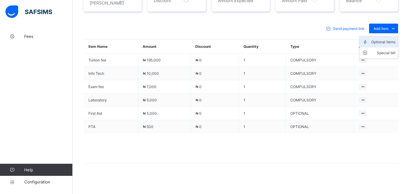
scroll to position [231, 0]
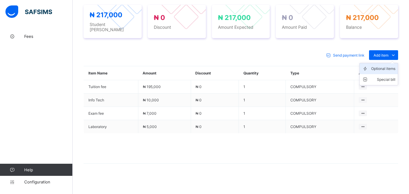
click at [383, 44] on div "Send payment link Add item Optional items Special bill Item Name Amount Discoun…" at bounding box center [240, 110] width 314 height 132
click at [383, 53] on span "Add item" at bounding box center [380, 55] width 15 height 5
click at [382, 66] on div "Optional items" at bounding box center [383, 69] width 24 height 6
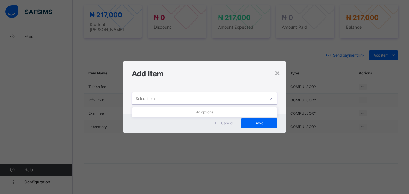
click at [271, 97] on icon at bounding box center [271, 99] width 4 height 6
click at [279, 72] on div "×" at bounding box center [277, 72] width 6 height 10
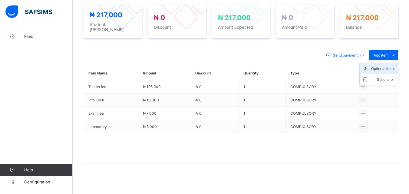
click at [389, 66] on div "Optional items" at bounding box center [383, 69] width 24 height 6
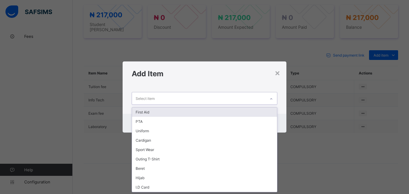
click at [257, 100] on div "Select item" at bounding box center [198, 98] width 133 height 12
click at [250, 111] on div "First Aid" at bounding box center [204, 111] width 145 height 9
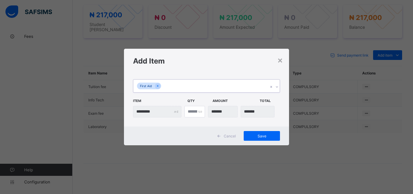
click at [249, 85] on div "First Aid" at bounding box center [200, 86] width 135 height 13
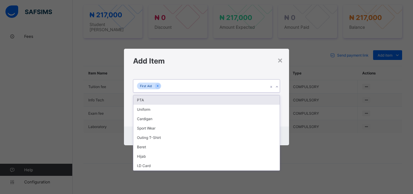
click at [244, 100] on div "PTA" at bounding box center [206, 99] width 146 height 9
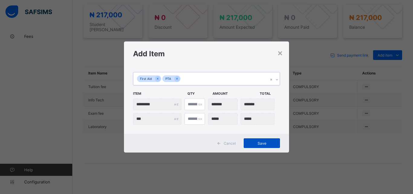
click at [254, 140] on div "Save" at bounding box center [262, 143] width 36 height 10
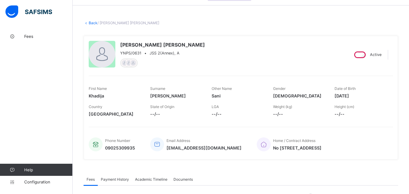
scroll to position [0, 0]
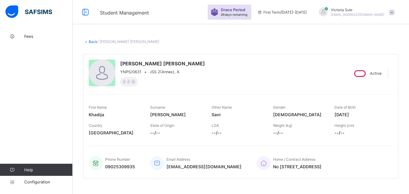
click at [90, 42] on link "Back" at bounding box center [93, 41] width 9 height 5
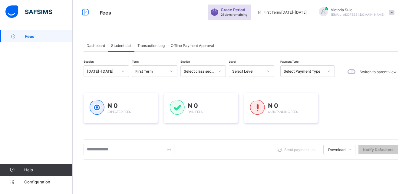
click at [260, 71] on div "Select Level" at bounding box center [247, 71] width 31 height 5
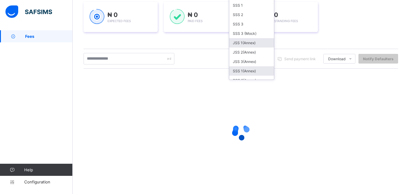
scroll to position [121, 0]
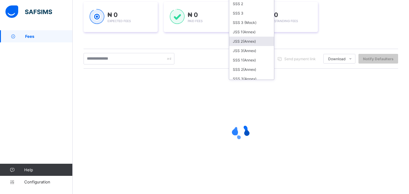
click at [246, 39] on div "JSS 2(Annex)" at bounding box center [251, 41] width 45 height 9
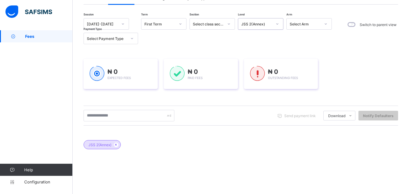
scroll to position [0, 0]
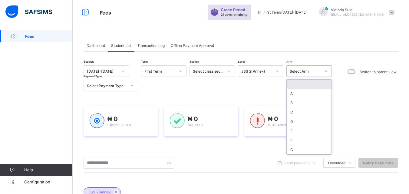
click at [304, 71] on div "Select Arm" at bounding box center [305, 71] width 31 height 5
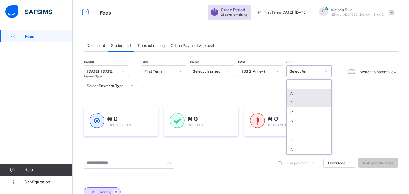
click at [306, 92] on div "A" at bounding box center [308, 93] width 45 height 9
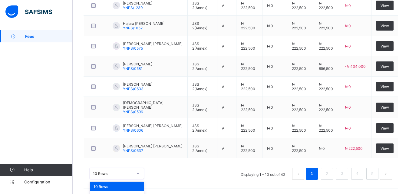
scroll to position [289, 0]
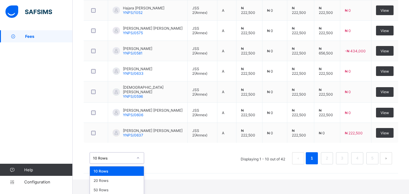
click at [136, 164] on div "option 10 Rows focused, 1 of 3. 3 results available. Use Up and Down to choose …" at bounding box center [117, 157] width 54 height 11
click at [120, 189] on div "50 Rows" at bounding box center [117, 189] width 54 height 9
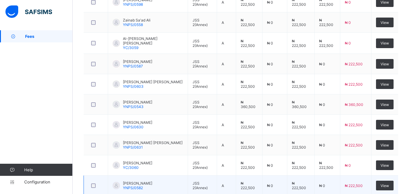
scroll to position [0, 0]
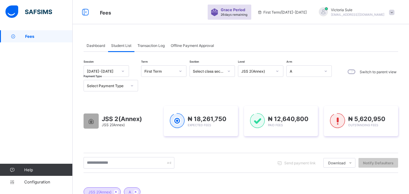
click at [303, 71] on div "A" at bounding box center [305, 71] width 31 height 5
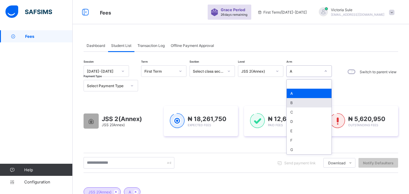
click at [307, 100] on div "B" at bounding box center [308, 102] width 45 height 9
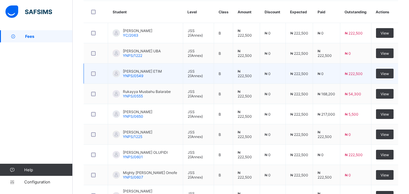
scroll to position [212, 0]
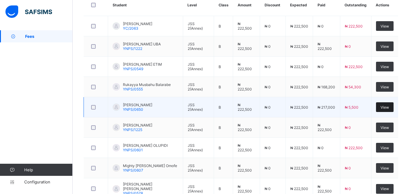
click at [389, 109] on span "View" at bounding box center [384, 107] width 8 height 5
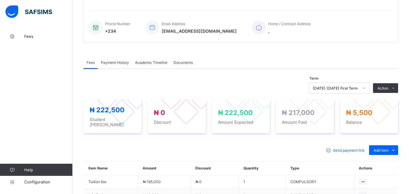
scroll to position [212, 0]
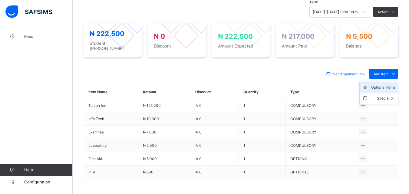
click at [385, 85] on div "Optional items" at bounding box center [383, 87] width 24 height 6
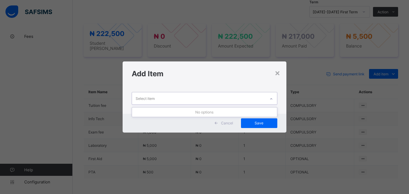
click at [269, 97] on div at bounding box center [271, 99] width 10 height 10
click at [253, 96] on div "Select item" at bounding box center [198, 98] width 133 height 12
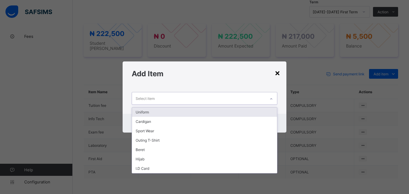
click at [277, 72] on div "×" at bounding box center [277, 72] width 6 height 10
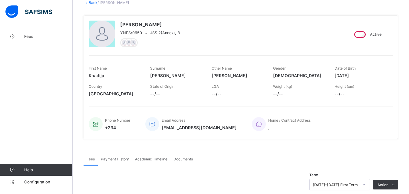
scroll to position [30, 0]
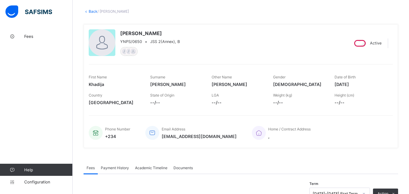
click at [92, 12] on link "Back" at bounding box center [93, 11] width 9 height 5
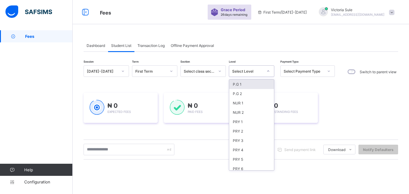
click at [253, 73] on div "Select Level" at bounding box center [247, 71] width 31 height 5
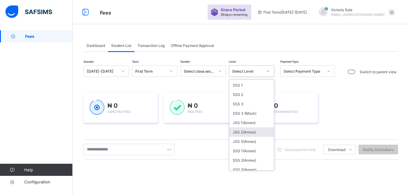
click at [245, 134] on div "JSS 2(Annex)" at bounding box center [251, 131] width 45 height 9
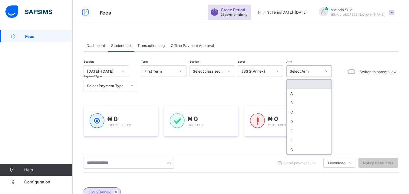
click at [318, 73] on div "Select Arm" at bounding box center [305, 71] width 31 height 5
click at [316, 98] on div "B" at bounding box center [308, 102] width 45 height 9
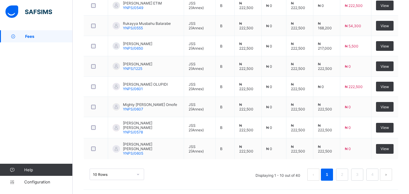
scroll to position [288, 0]
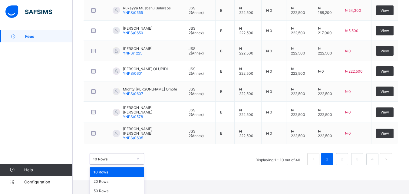
click at [133, 165] on div "option 10 Rows focused, 1 of 3. 3 results available. Use Up and Down to choose …" at bounding box center [117, 158] width 54 height 11
click at [129, 186] on div "50 Rows" at bounding box center [117, 190] width 54 height 9
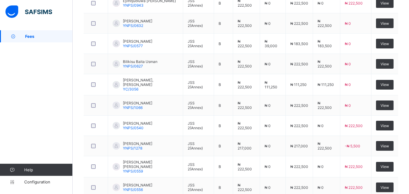
scroll to position [575, 0]
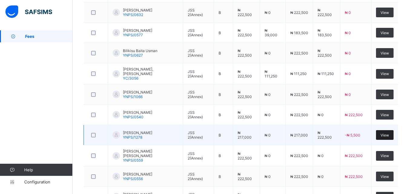
click at [389, 133] on span "View" at bounding box center [384, 135] width 8 height 5
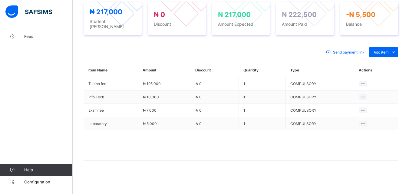
scroll to position [231, 0]
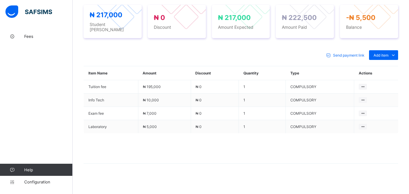
click at [385, 41] on div "₦ 217,000 Student Bill ₦ 0 Discount ₦ 217,000 Amount Expected ₦ 222,500 Amount …" at bounding box center [240, 21] width 314 height 45
click at [385, 53] on span "Add item" at bounding box center [380, 55] width 15 height 5
click at [383, 66] on div "Optional items" at bounding box center [383, 69] width 24 height 6
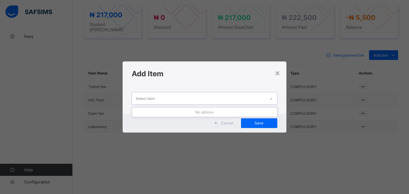
click at [272, 98] on icon at bounding box center [271, 99] width 4 height 6
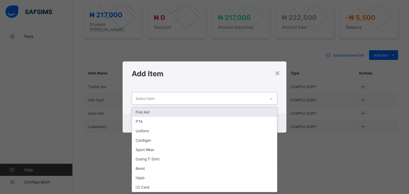
click at [221, 111] on div "First Aid" at bounding box center [204, 111] width 145 height 9
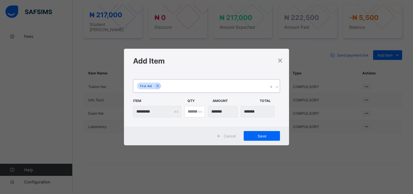
click at [222, 88] on div "First Aid" at bounding box center [200, 86] width 135 height 13
click at [224, 82] on div "First Aid" at bounding box center [200, 86] width 135 height 13
click at [227, 79] on div "option First Aid, selected. 0 results available. Select is focused ,type to ref…" at bounding box center [206, 99] width 165 height 53
click at [225, 84] on div "First Aid" at bounding box center [200, 86] width 135 height 13
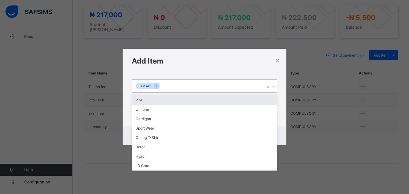
click at [213, 97] on div "PTA" at bounding box center [204, 99] width 145 height 9
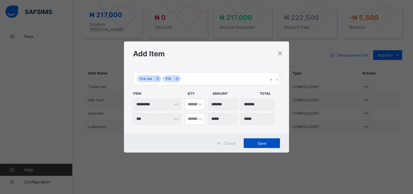
click at [255, 145] on div "Save" at bounding box center [262, 143] width 36 height 10
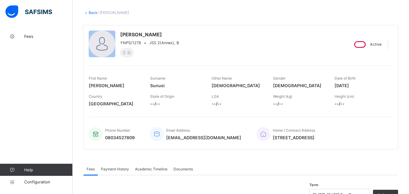
scroll to position [0, 0]
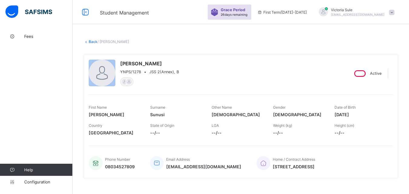
click at [91, 40] on link "Back" at bounding box center [93, 41] width 9 height 5
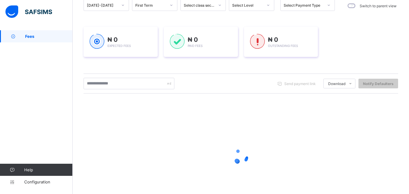
scroll to position [4, 0]
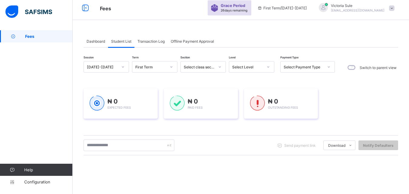
click at [265, 66] on div at bounding box center [268, 67] width 10 height 10
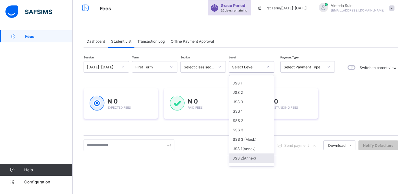
click at [242, 157] on div "JSS 2(Annex)" at bounding box center [251, 157] width 45 height 9
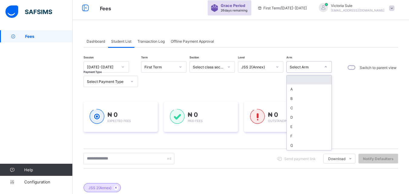
click at [309, 66] on div "Select Arm" at bounding box center [305, 67] width 31 height 5
click at [296, 96] on div "B" at bounding box center [308, 98] width 45 height 9
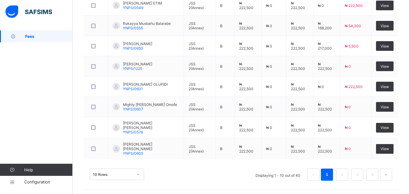
scroll to position [288, 0]
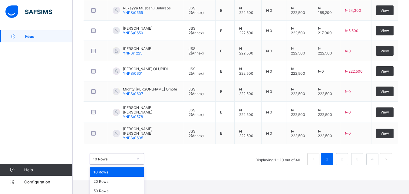
click at [134, 165] on div "option 10 Rows focused, 1 of 3. 3 results available. Use Up and Down to choose …" at bounding box center [117, 158] width 54 height 11
drag, startPoint x: 126, startPoint y: 189, endPoint x: 125, endPoint y: 186, distance: 3.1
click at [125, 187] on div "50 Rows" at bounding box center [117, 190] width 54 height 9
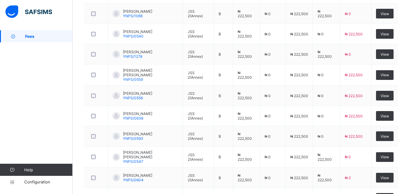
scroll to position [666, 0]
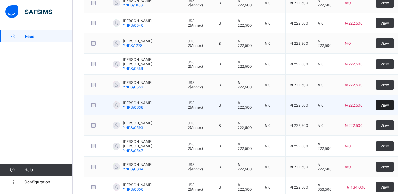
click at [389, 103] on span "View" at bounding box center [384, 105] width 8 height 5
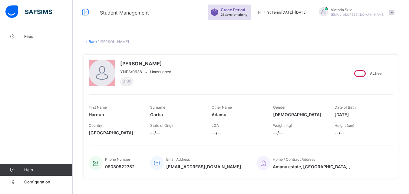
click at [91, 41] on link "Back" at bounding box center [93, 41] width 9 height 5
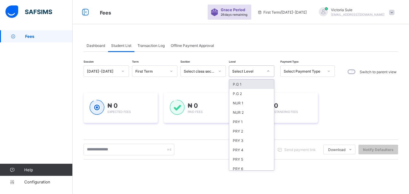
click at [244, 70] on div "Select Level" at bounding box center [247, 71] width 31 height 5
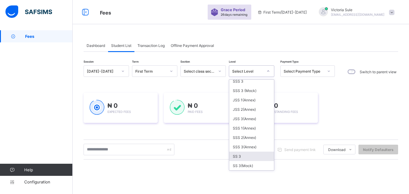
scroll to position [151, 0]
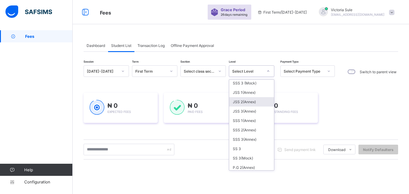
click at [248, 100] on div "JSS 2(Annex)" at bounding box center [251, 101] width 45 height 9
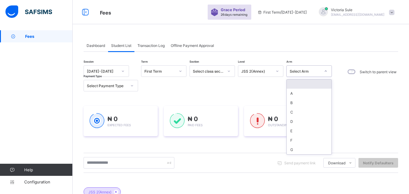
click at [304, 69] on div "Select Arm" at bounding box center [305, 71] width 31 height 5
click at [303, 105] on div "B" at bounding box center [308, 102] width 45 height 9
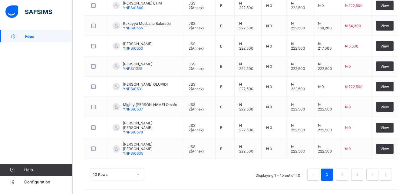
scroll to position [288, 0]
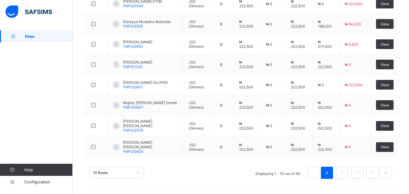
click at [139, 172] on div "10 Rows" at bounding box center [117, 172] width 54 height 11
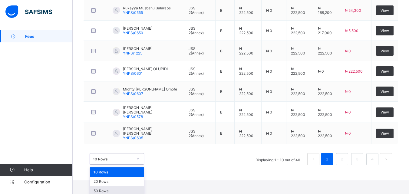
click at [138, 186] on div "50 Rows" at bounding box center [117, 190] width 54 height 9
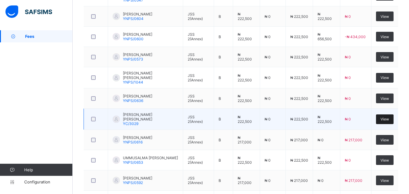
scroll to position [848, 0]
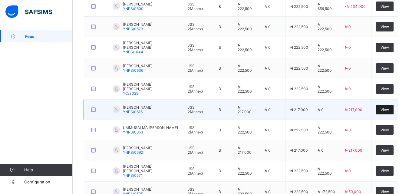
click at [389, 107] on span "View" at bounding box center [384, 109] width 8 height 5
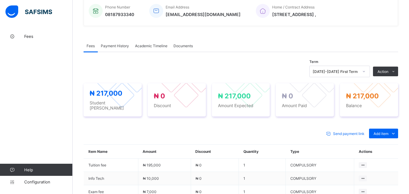
scroll to position [231, 0]
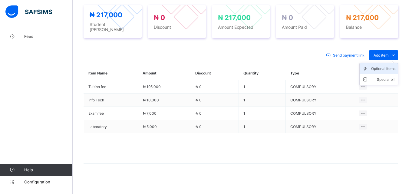
click at [381, 66] on div "Optional items" at bounding box center [383, 69] width 24 height 6
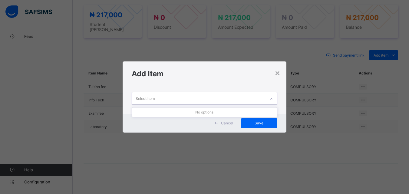
click at [270, 97] on icon at bounding box center [271, 99] width 4 height 6
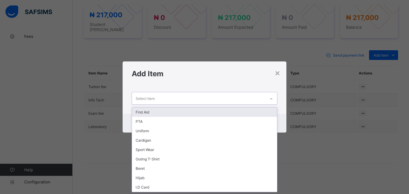
click at [222, 110] on div "First Aid" at bounding box center [204, 111] width 145 height 9
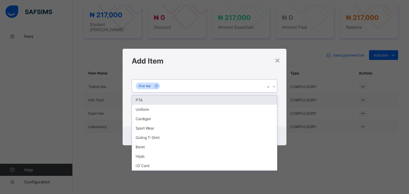
click at [218, 87] on div "First Aid" at bounding box center [198, 86] width 133 height 13
click at [216, 99] on div "PTA" at bounding box center [204, 99] width 145 height 9
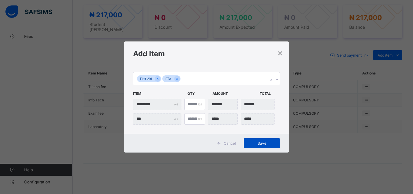
click at [254, 146] on div "Save" at bounding box center [262, 143] width 36 height 10
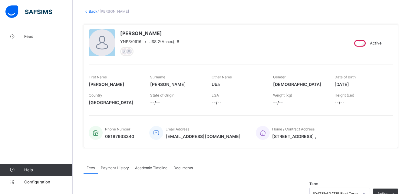
scroll to position [0, 0]
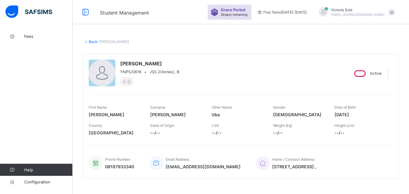
click at [92, 41] on link "Back" at bounding box center [93, 41] width 9 height 5
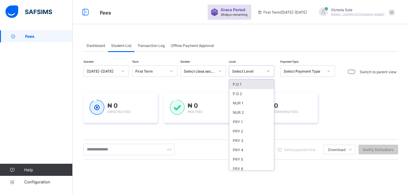
click at [263, 74] on div at bounding box center [267, 71] width 11 height 11
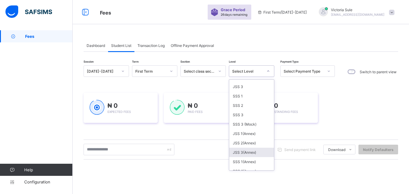
scroll to position [121, 0]
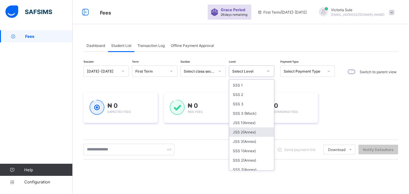
click at [243, 131] on div "JSS 2(Annex)" at bounding box center [251, 131] width 45 height 9
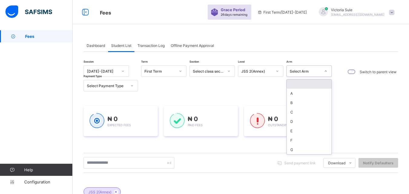
click at [312, 73] on div "Select Arm" at bounding box center [305, 71] width 31 height 5
click at [303, 99] on div "B" at bounding box center [308, 102] width 45 height 9
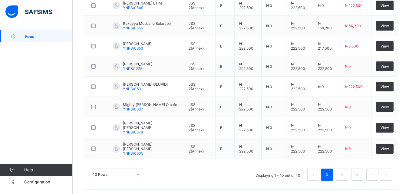
scroll to position [288, 0]
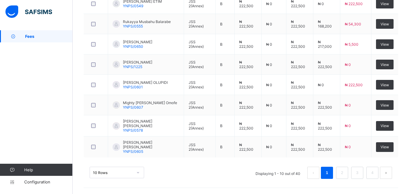
click at [135, 172] on div "10 Rows" at bounding box center [117, 172] width 54 height 11
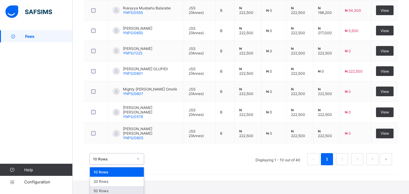
click at [128, 186] on div "50 Rows" at bounding box center [117, 190] width 54 height 9
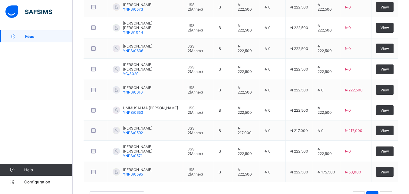
scroll to position [878, 0]
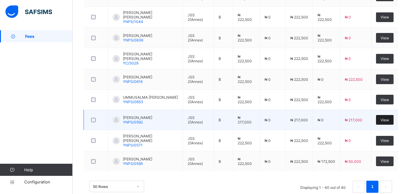
click at [386, 118] on span "View" at bounding box center [384, 120] width 8 height 5
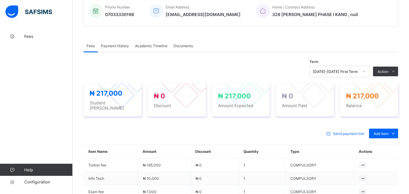
scroll to position [231, 0]
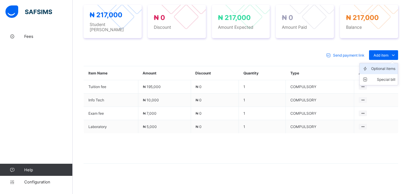
click at [383, 66] on div "Optional items" at bounding box center [383, 69] width 24 height 6
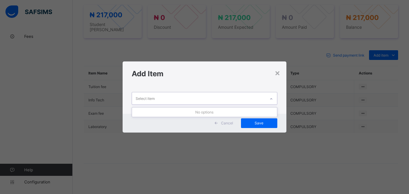
click at [270, 98] on div at bounding box center [271, 99] width 10 height 10
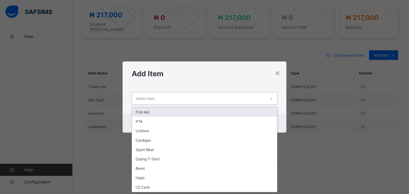
click at [243, 111] on div "First Aid" at bounding box center [204, 111] width 145 height 9
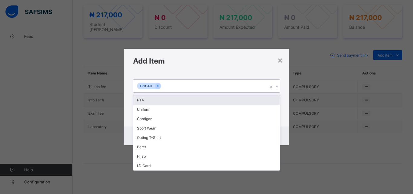
click at [243, 87] on div "First Aid" at bounding box center [200, 86] width 135 height 13
click at [238, 101] on div "PTA" at bounding box center [206, 99] width 146 height 9
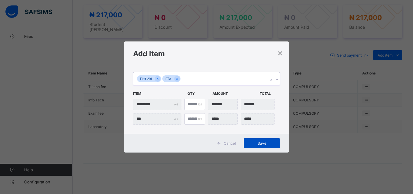
click at [261, 142] on span "Save" at bounding box center [261, 143] width 27 height 5
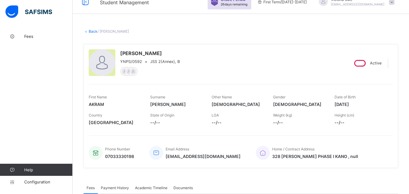
scroll to position [0, 0]
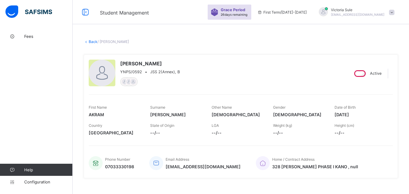
click at [92, 41] on link "Back" at bounding box center [93, 41] width 9 height 5
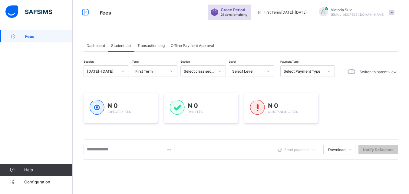
click at [251, 68] on div "Select Level" at bounding box center [245, 71] width 33 height 8
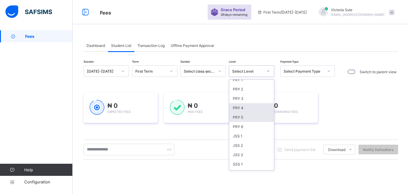
scroll to position [91, 0]
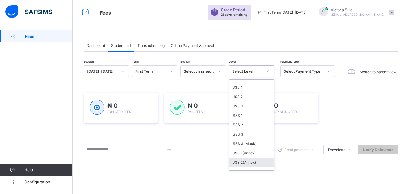
click at [242, 163] on div "JSS 2(Annex)" at bounding box center [251, 162] width 45 height 9
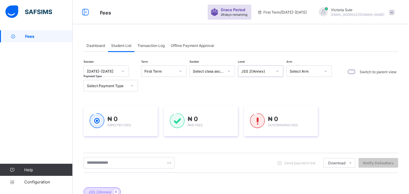
click at [305, 71] on div "Select Arm" at bounding box center [305, 71] width 31 height 5
click at [300, 101] on div "B" at bounding box center [308, 102] width 45 height 9
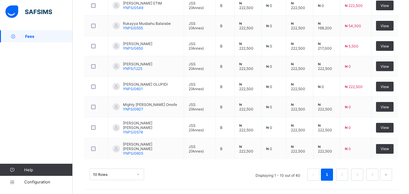
scroll to position [288, 0]
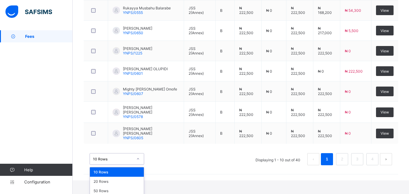
click at [136, 165] on div "option 10 Rows focused, 1 of 3. 3 results available. Use Up and Down to choose …" at bounding box center [117, 158] width 54 height 11
click at [125, 186] on div "50 Rows" at bounding box center [117, 190] width 54 height 9
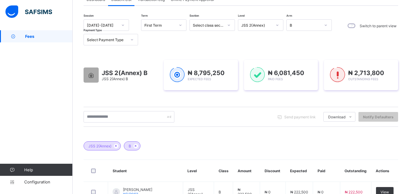
scroll to position [35, 0]
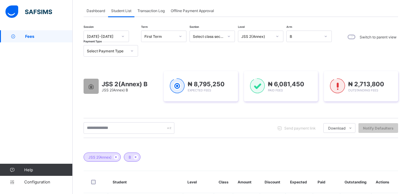
click at [311, 39] on div "B" at bounding box center [302, 36] width 33 height 8
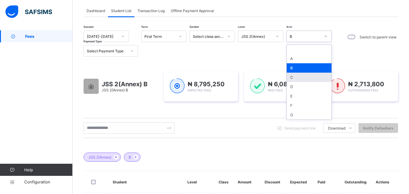
click at [305, 78] on div "C" at bounding box center [308, 77] width 45 height 9
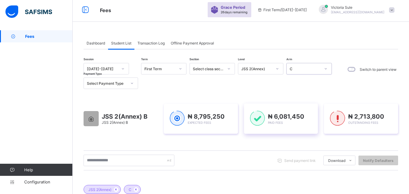
scroll to position [0, 0]
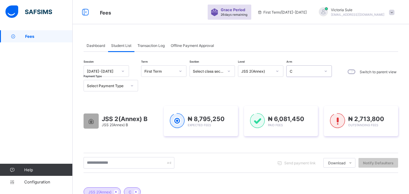
click at [266, 67] on div "JSS 2(Annex)" at bounding box center [260, 70] width 45 height 11
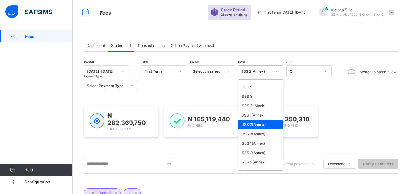
scroll to position [158, 0]
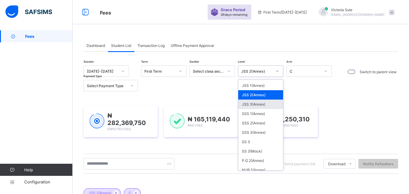
click at [268, 103] on div "JSS 3(Annex)" at bounding box center [260, 104] width 45 height 9
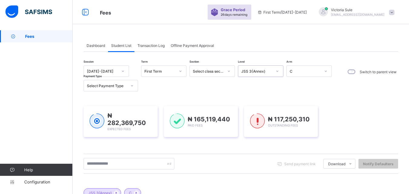
click at [315, 75] on div "C" at bounding box center [308, 70] width 45 height 11
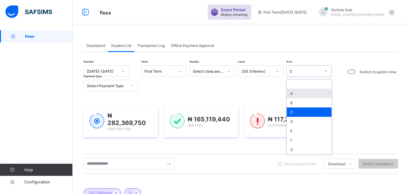
click at [307, 92] on div "A" at bounding box center [308, 93] width 45 height 9
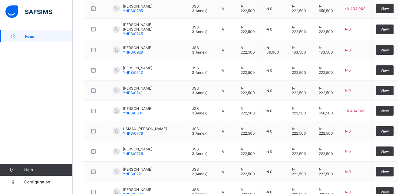
scroll to position [389, 0]
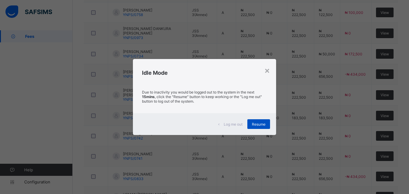
click at [256, 126] on span "Resume" at bounding box center [259, 124] width 14 height 5
click at [253, 125] on span "Resume" at bounding box center [259, 124] width 14 height 5
click at [258, 126] on td "₦ 222,500" at bounding box center [249, 136] width 26 height 20
click at [261, 126] on td "₦ 222,500" at bounding box center [249, 136] width 26 height 20
click at [254, 126] on td "₦ 222,500" at bounding box center [249, 136] width 26 height 20
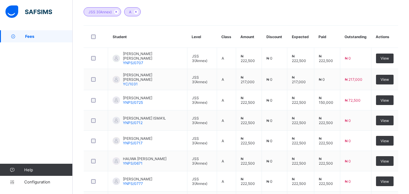
scroll to position [178, 0]
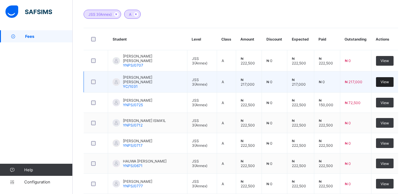
click at [388, 80] on span "View" at bounding box center [384, 82] width 8 height 5
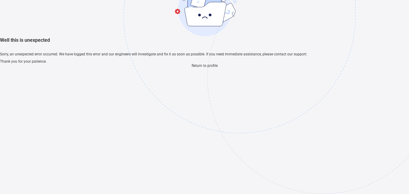
scroll to position [18, 0]
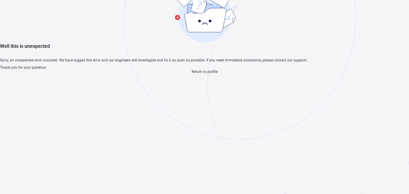
click at [214, 74] on span "Return to profile" at bounding box center [204, 72] width 26 height 4
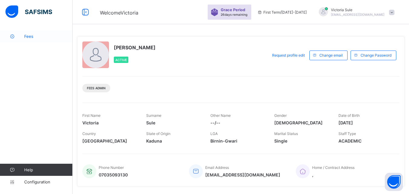
click at [29, 35] on span "Fees" at bounding box center [48, 36] width 48 height 5
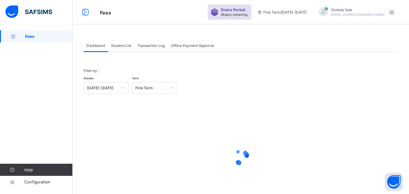
click at [121, 46] on span "Student List" at bounding box center [121, 45] width 20 height 5
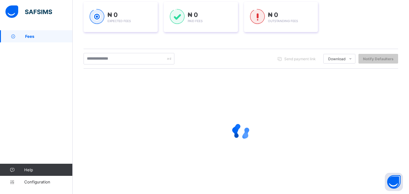
scroll to position [30, 0]
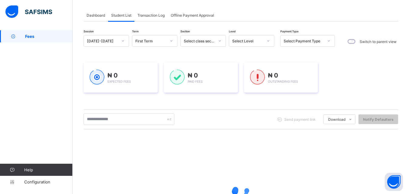
click at [252, 41] on div "Select Level" at bounding box center [247, 41] width 31 height 5
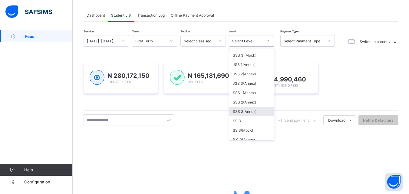
scroll to position [151, 0]
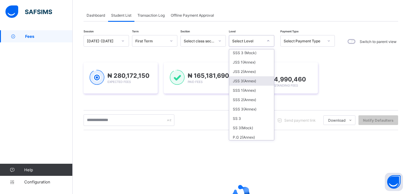
click at [252, 79] on div "JSS 3(Annex)" at bounding box center [251, 80] width 45 height 9
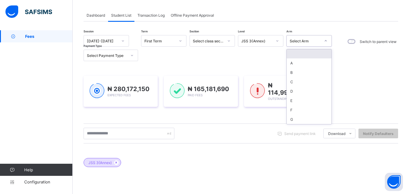
click at [314, 41] on div "Select Arm" at bounding box center [305, 41] width 31 height 5
click at [303, 62] on div "A" at bounding box center [308, 62] width 45 height 9
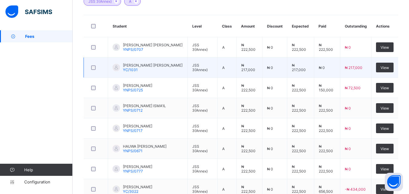
scroll to position [220, 0]
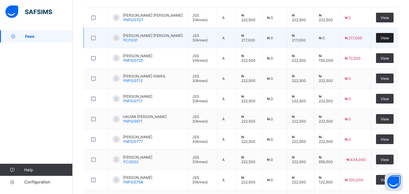
click at [389, 39] on span "View" at bounding box center [384, 38] width 8 height 5
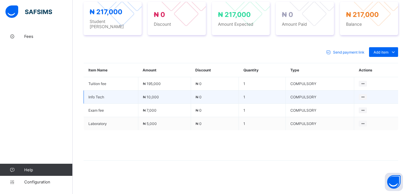
scroll to position [231, 0]
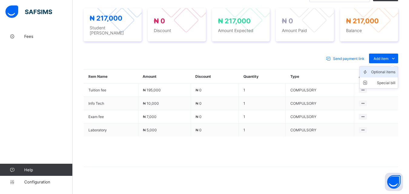
click at [386, 69] on div "Optional items" at bounding box center [383, 72] width 24 height 6
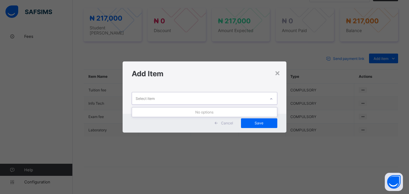
click at [272, 99] on icon at bounding box center [271, 98] width 2 height 1
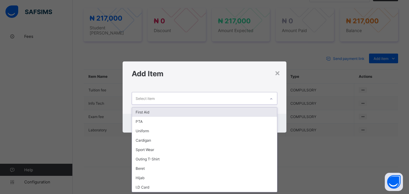
click at [192, 110] on div "First Aid" at bounding box center [204, 111] width 145 height 9
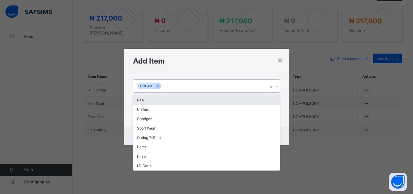
click at [205, 82] on div "First Aid" at bounding box center [200, 86] width 135 height 13
click at [201, 100] on div "PTA" at bounding box center [206, 99] width 146 height 9
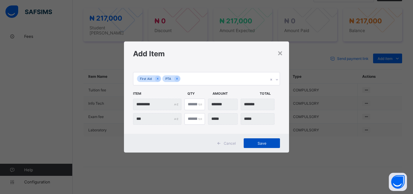
click at [262, 143] on span "Save" at bounding box center [261, 143] width 27 height 5
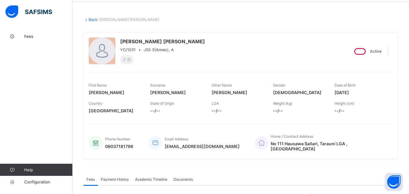
scroll to position [19, 0]
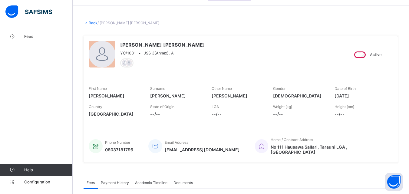
click at [92, 23] on link "Back" at bounding box center [93, 23] width 9 height 5
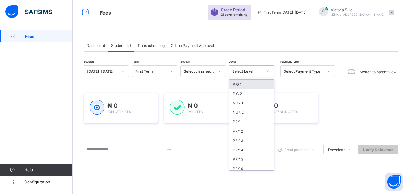
click at [247, 71] on div "Select Level" at bounding box center [247, 71] width 31 height 5
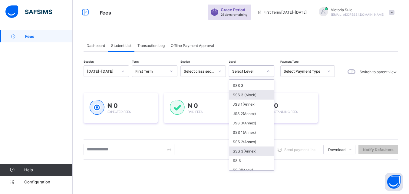
scroll to position [151, 0]
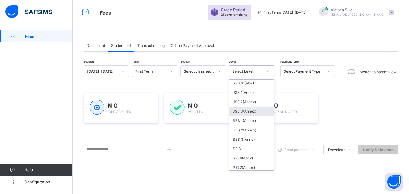
click at [250, 110] on div "JSS 3(Annex)" at bounding box center [251, 110] width 45 height 9
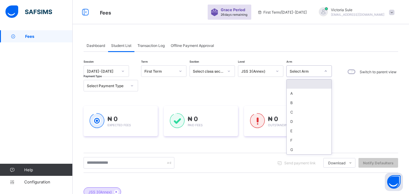
click at [316, 74] on div "Select Arm" at bounding box center [302, 71] width 33 height 8
click at [303, 92] on div "A" at bounding box center [308, 93] width 45 height 9
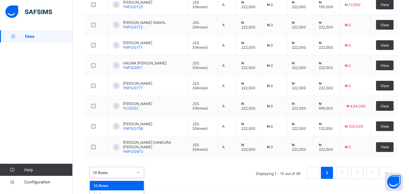
scroll to position [289, 0]
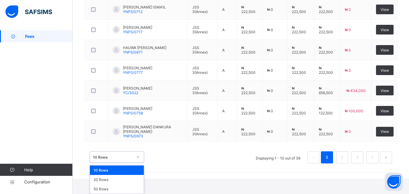
click at [139, 163] on div "option 10 Rows focused, 1 of 3. 3 results available. Use Up and Down to choose …" at bounding box center [117, 156] width 54 height 11
click at [132, 188] on div "50 Rows" at bounding box center [117, 188] width 54 height 9
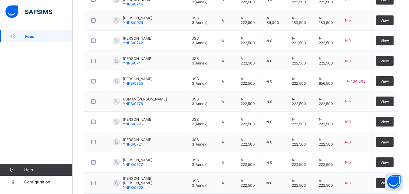
scroll to position [575, 0]
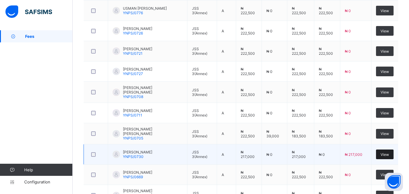
click at [388, 152] on span "View" at bounding box center [384, 154] width 8 height 5
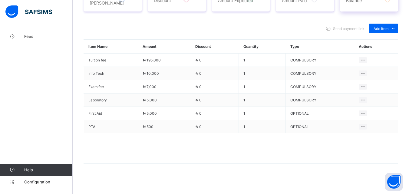
scroll to position [231, 0]
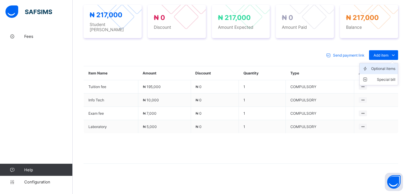
click at [384, 66] on div "Optional items" at bounding box center [383, 69] width 24 height 6
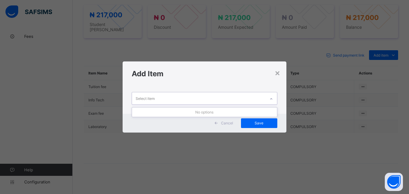
click at [270, 96] on icon at bounding box center [271, 99] width 4 height 6
click at [277, 73] on div "×" at bounding box center [277, 72] width 6 height 10
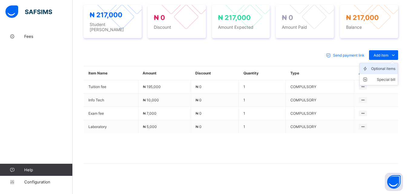
click at [385, 66] on div "Optional items" at bounding box center [383, 69] width 24 height 6
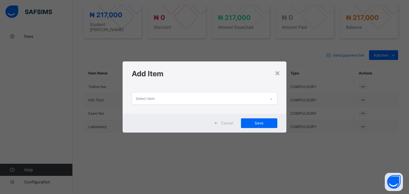
click at [272, 97] on icon at bounding box center [271, 99] width 4 height 6
click at [271, 97] on icon at bounding box center [271, 99] width 4 height 6
click at [280, 77] on div "×" at bounding box center [277, 72] width 6 height 10
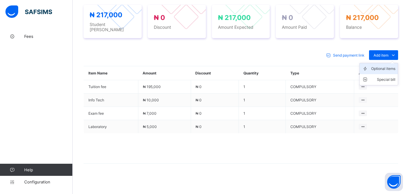
click at [390, 66] on div "Optional items" at bounding box center [383, 69] width 24 height 6
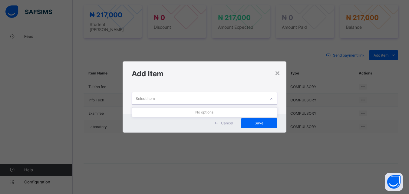
click at [274, 102] on div at bounding box center [271, 99] width 10 height 10
click at [277, 72] on div "×" at bounding box center [277, 72] width 6 height 10
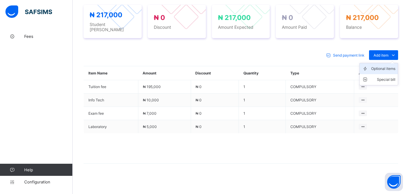
click at [393, 66] on div "Optional items" at bounding box center [383, 69] width 24 height 6
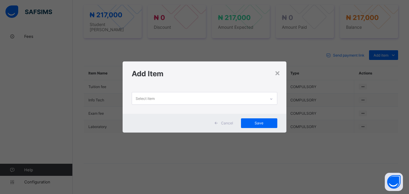
click at [272, 96] on icon at bounding box center [271, 99] width 4 height 6
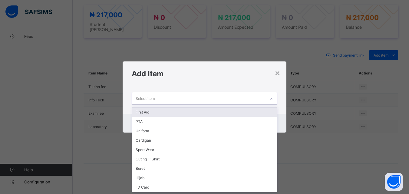
click at [243, 110] on div "First Aid" at bounding box center [204, 111] width 145 height 9
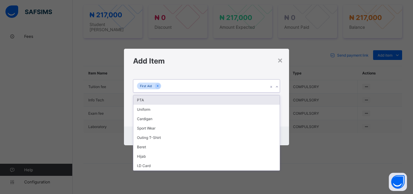
click at [236, 90] on div "First Aid" at bounding box center [200, 86] width 135 height 13
click at [236, 97] on div "PTA" at bounding box center [206, 99] width 146 height 9
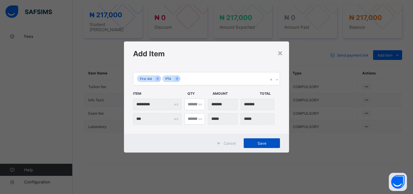
click at [254, 140] on div "Save" at bounding box center [262, 143] width 36 height 10
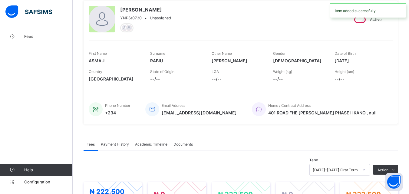
scroll to position [19, 0]
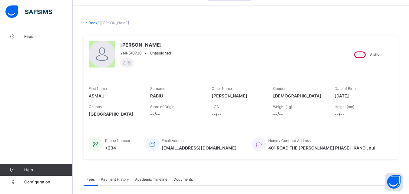
click at [93, 22] on link "Back" at bounding box center [93, 23] width 9 height 5
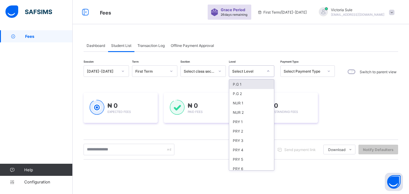
click at [249, 70] on div "Select Level" at bounding box center [247, 71] width 31 height 5
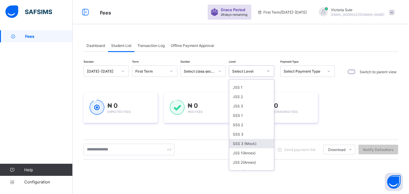
scroll to position [151, 0]
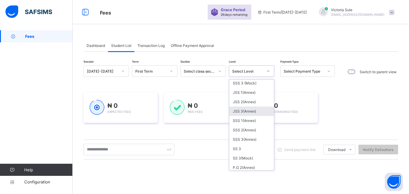
click at [250, 113] on div "JSS 3(Annex)" at bounding box center [251, 110] width 45 height 9
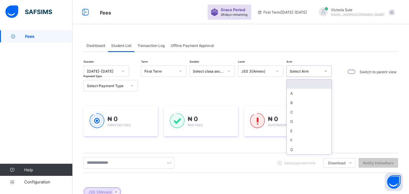
click at [300, 73] on div "Select Arm" at bounding box center [305, 71] width 31 height 5
click at [299, 93] on div "A" at bounding box center [308, 93] width 45 height 9
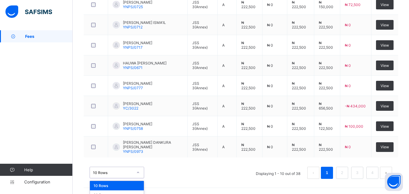
scroll to position [289, 0]
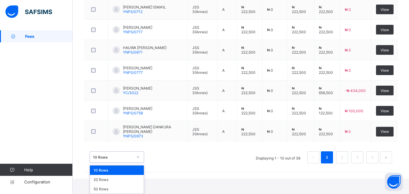
click at [140, 163] on div "option 10 Rows focused, 1 of 3. 3 results available. Use Up and Down to choose …" at bounding box center [117, 156] width 54 height 11
click at [133, 187] on div "50 Rows" at bounding box center [117, 188] width 54 height 9
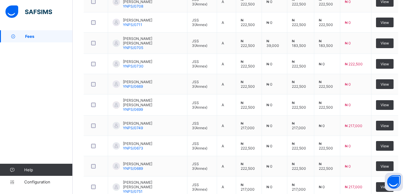
scroll to position [666, 0]
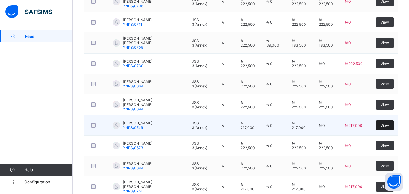
click at [389, 123] on span "View" at bounding box center [384, 125] width 8 height 5
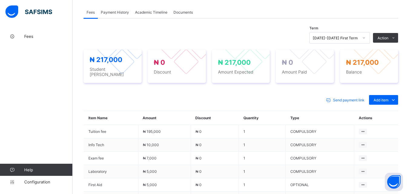
scroll to position [118, 0]
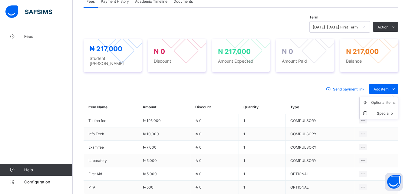
click at [385, 97] on ul "Optional items Special bill" at bounding box center [378, 108] width 39 height 22
click at [385, 100] on div "Optional items" at bounding box center [383, 103] width 24 height 6
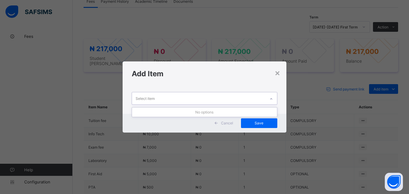
click at [265, 93] on div "Select item" at bounding box center [198, 98] width 133 height 12
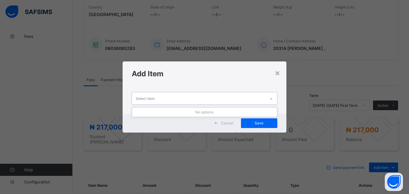
scroll to position [197, 0]
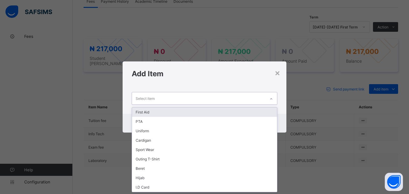
click at [204, 113] on div "First Aid" at bounding box center [204, 111] width 145 height 9
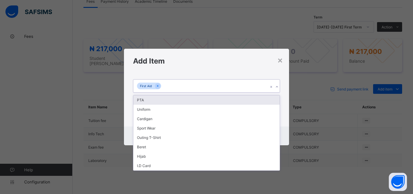
click at [198, 85] on div "First Aid" at bounding box center [200, 86] width 135 height 13
click at [193, 98] on div "PTA" at bounding box center [206, 99] width 146 height 9
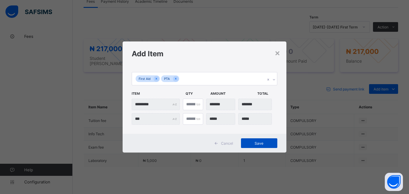
click at [246, 141] on span "Save" at bounding box center [258, 143] width 27 height 5
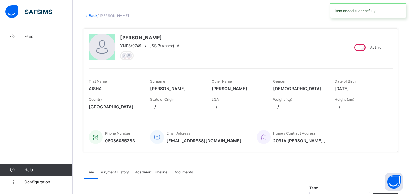
scroll to position [15, 0]
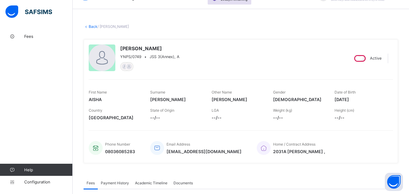
click at [91, 27] on link "Back" at bounding box center [93, 26] width 9 height 5
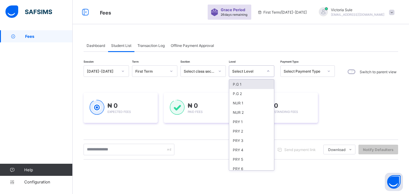
click at [250, 71] on div "Select Level" at bounding box center [247, 71] width 31 height 5
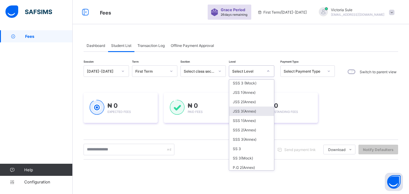
click at [243, 111] on div "JSS 3(Annex)" at bounding box center [251, 110] width 45 height 9
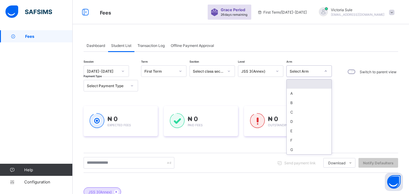
click at [308, 70] on div "Select Arm" at bounding box center [305, 71] width 31 height 5
click at [301, 91] on div "A" at bounding box center [308, 93] width 45 height 9
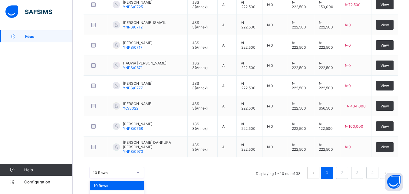
scroll to position [289, 0]
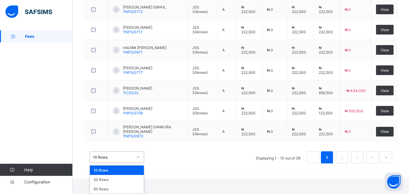
click at [137, 163] on div "option 10 Rows focused, 1 of 3. 3 results available. Use Up and Down to choose …" at bounding box center [117, 156] width 54 height 11
click at [136, 186] on div "50 Rows" at bounding box center [117, 188] width 54 height 9
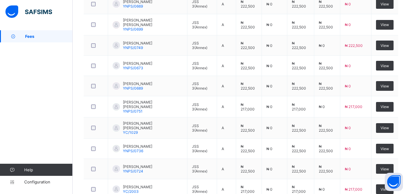
scroll to position [757, 0]
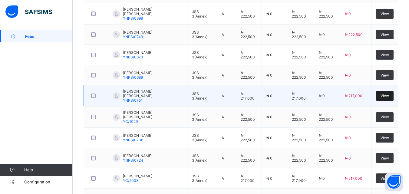
click at [388, 93] on span "View" at bounding box center [384, 95] width 8 height 5
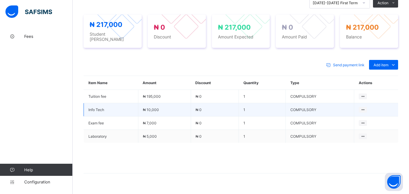
scroll to position [231, 0]
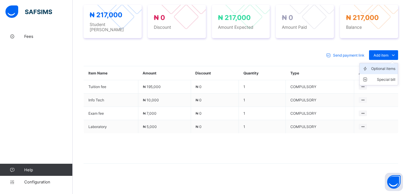
click at [381, 66] on div "Optional items" at bounding box center [383, 69] width 24 height 6
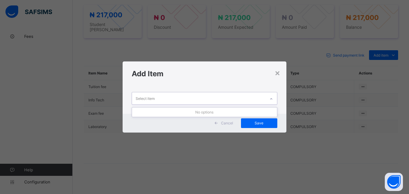
click at [272, 97] on icon at bounding box center [271, 99] width 4 height 6
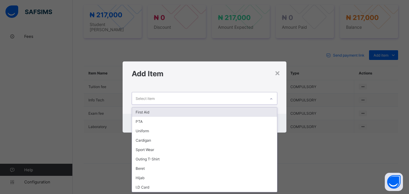
click at [204, 112] on div "First Aid" at bounding box center [204, 111] width 145 height 9
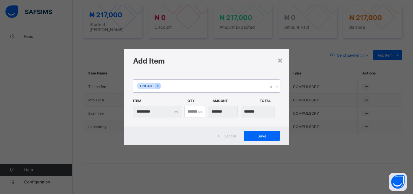
click at [209, 88] on div "First Aid" at bounding box center [200, 86] width 135 height 13
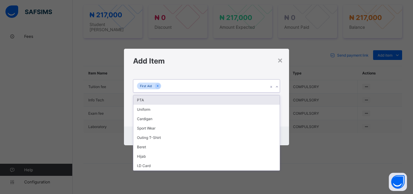
click at [209, 97] on div "PTA" at bounding box center [206, 99] width 146 height 9
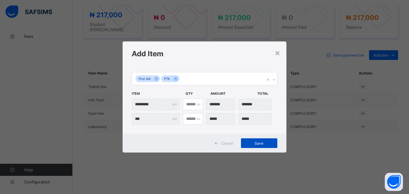
click at [261, 142] on span "Save" at bounding box center [258, 143] width 27 height 5
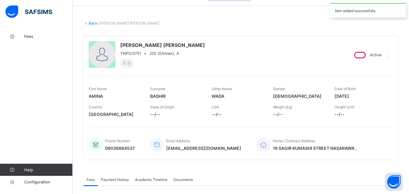
scroll to position [0, 0]
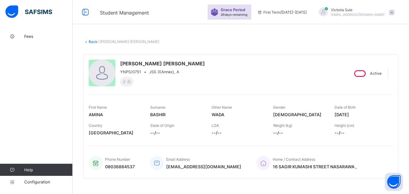
click at [94, 42] on link "Back" at bounding box center [93, 41] width 9 height 5
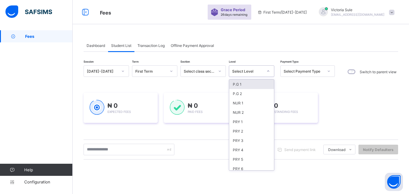
click at [256, 70] on div "Select Level" at bounding box center [247, 71] width 31 height 5
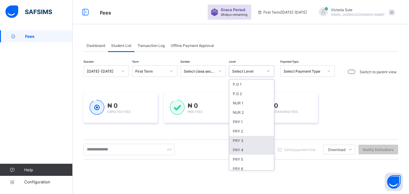
drag, startPoint x: 245, startPoint y: 143, endPoint x: 244, endPoint y: 149, distance: 5.4
click at [244, 149] on div "P.G 1 P.G 2 NUR 1 NUR 2 PRY 1 PRY 2 PRY 3 PRY 4 PRY 5 PRY 6 JSS 1 JSS 2 JSS 3 S…" at bounding box center [251, 125] width 45 height 91
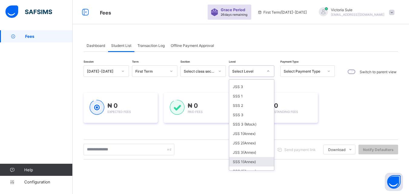
scroll to position [121, 0]
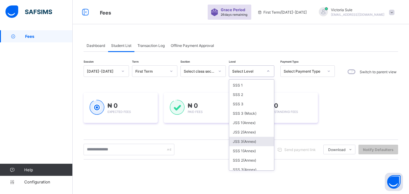
click at [245, 137] on div "JSS 3(Annex)" at bounding box center [251, 141] width 45 height 9
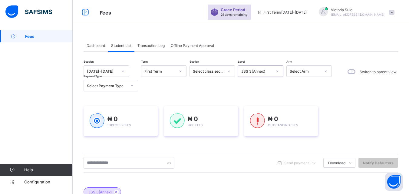
click at [300, 74] on div "Select Arm" at bounding box center [302, 71] width 33 height 8
click at [295, 95] on div "A" at bounding box center [308, 93] width 45 height 9
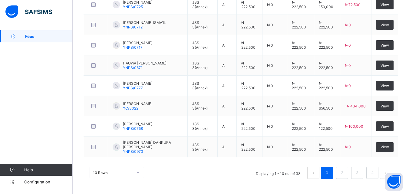
scroll to position [289, 0]
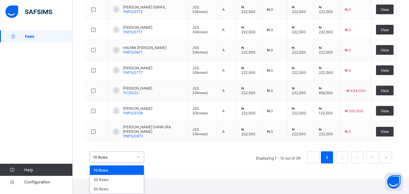
click at [140, 163] on div "option 10 Rows focused, 1 of 3. 3 results available. Use Up and Down to choose …" at bounding box center [117, 156] width 54 height 11
click at [132, 185] on div "50 Rows" at bounding box center [117, 188] width 54 height 9
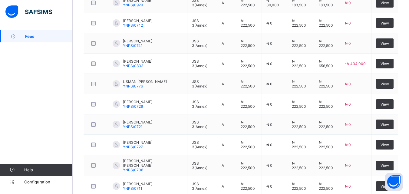
scroll to position [515, 0]
